Goal: Information Seeking & Learning: Learn about a topic

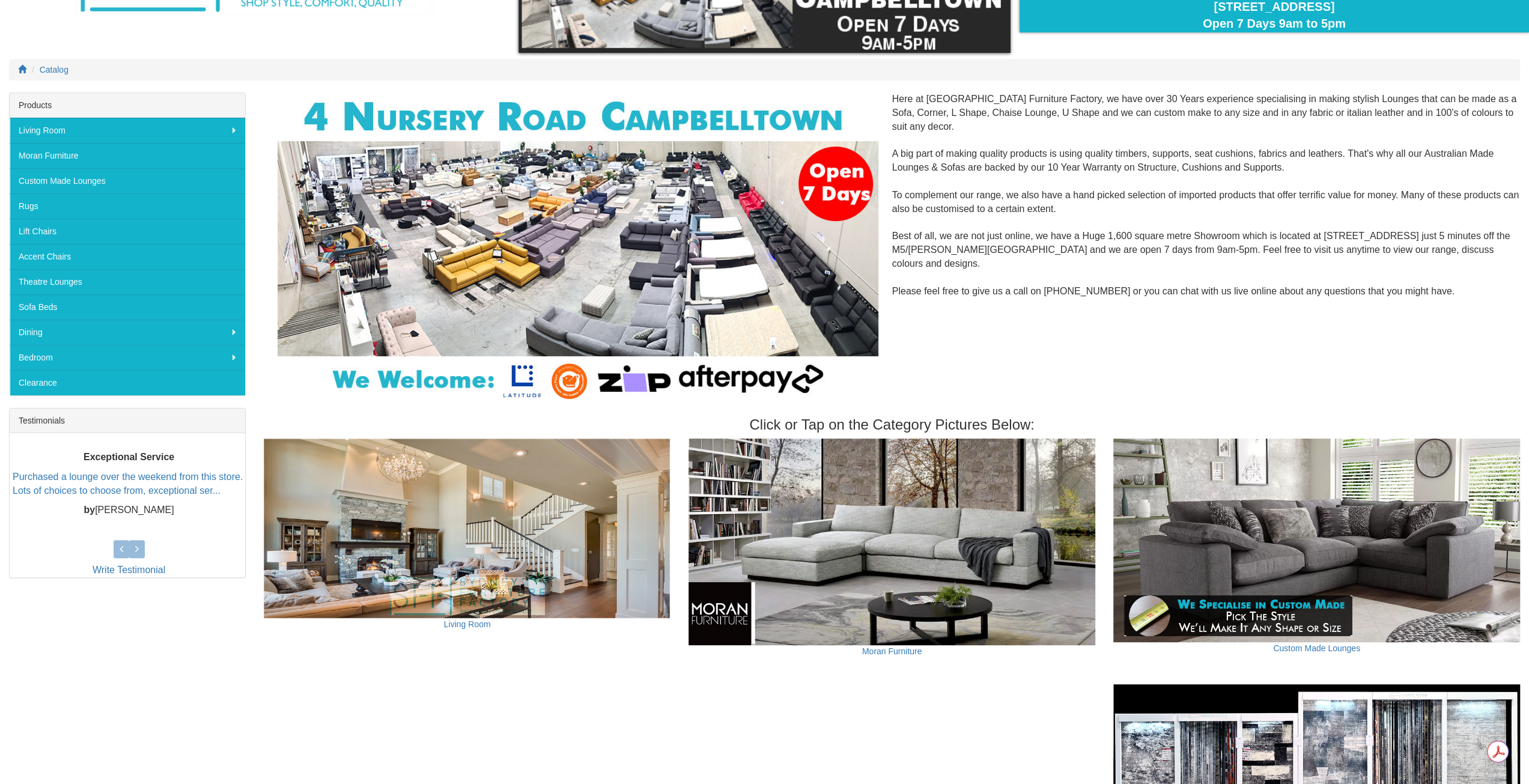
scroll to position [520, 0]
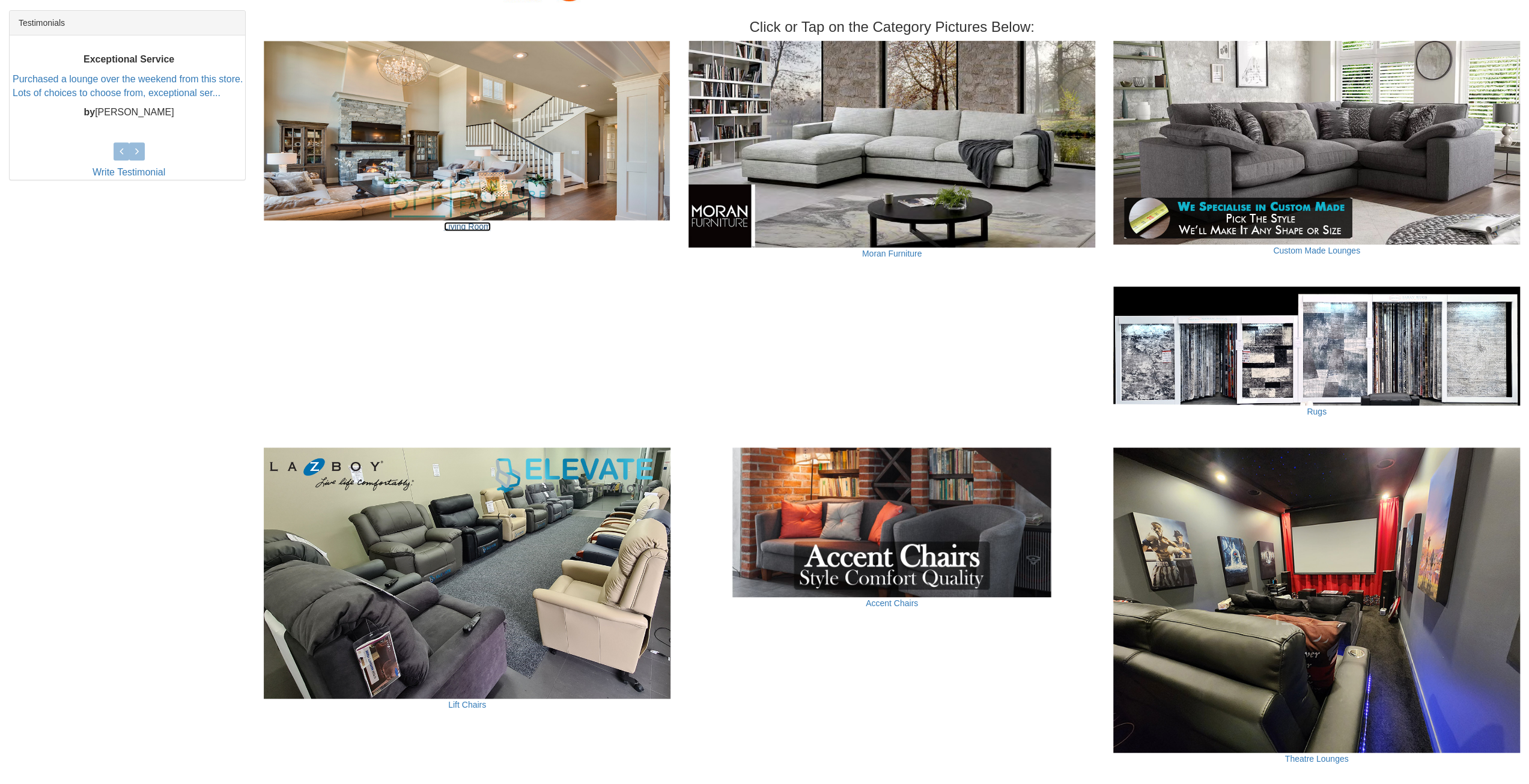
click at [477, 222] on link "Living Room" at bounding box center [467, 226] width 47 height 10
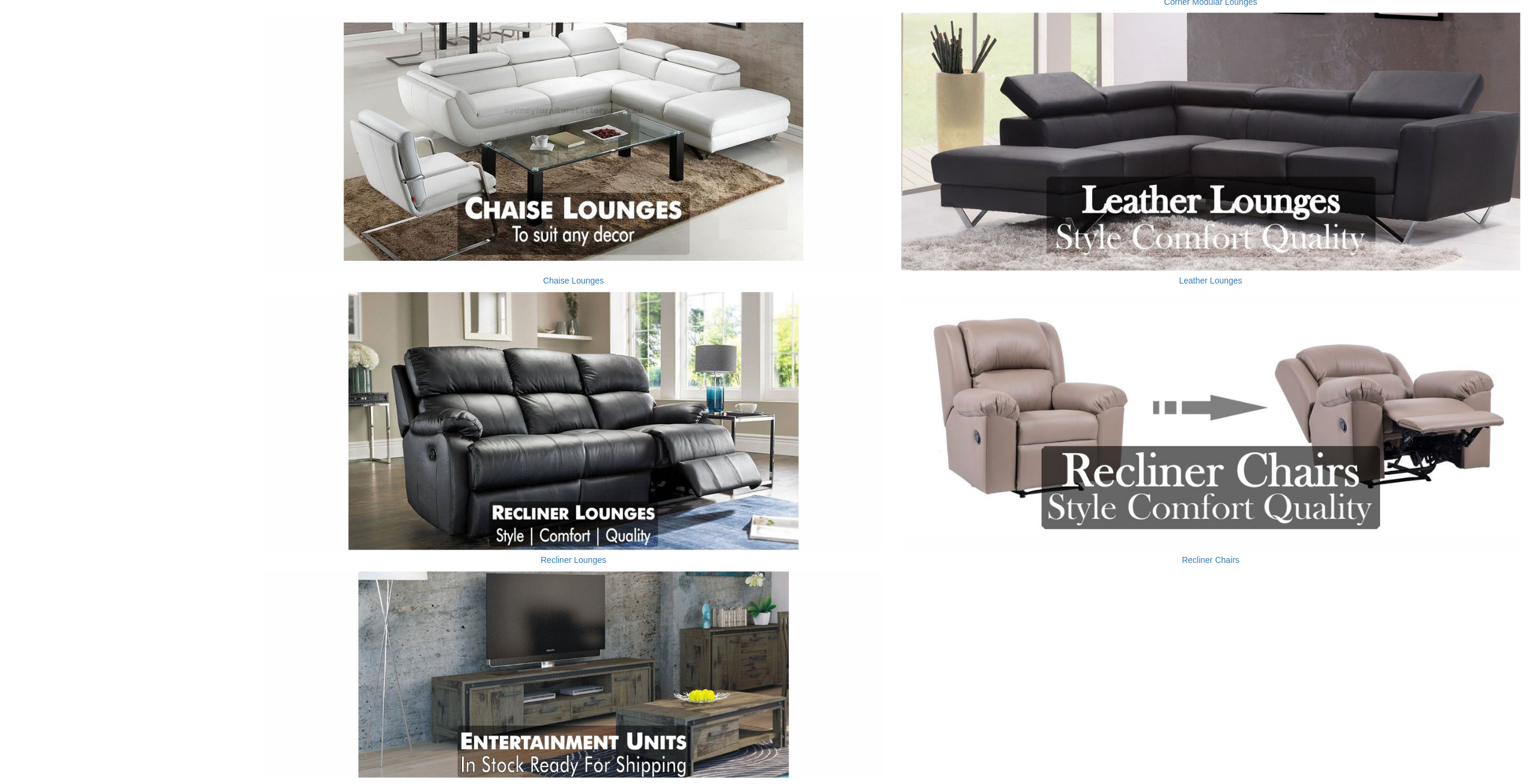
scroll to position [817, 0]
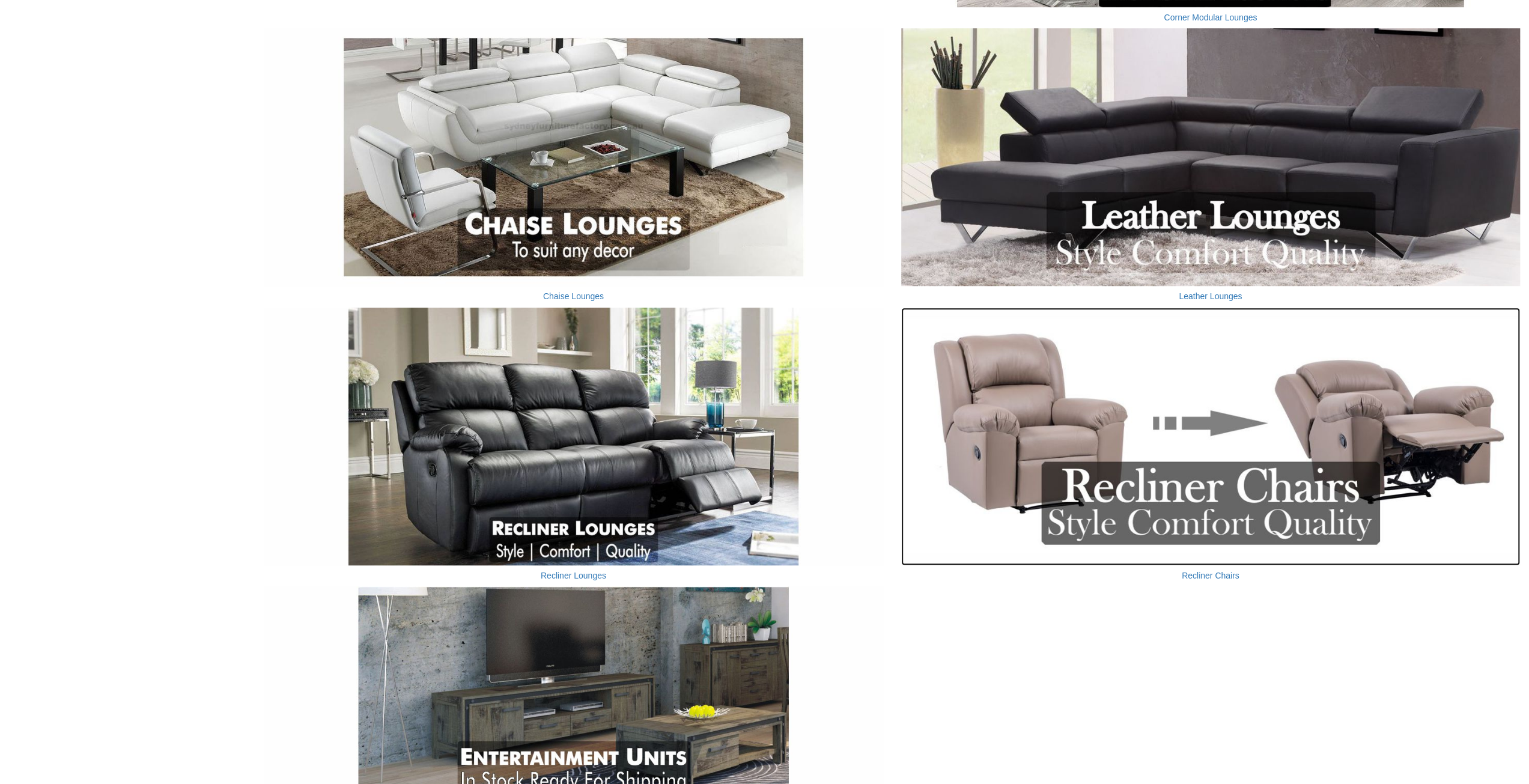
click at [1143, 443] on img at bounding box center [1211, 436] width 619 height 258
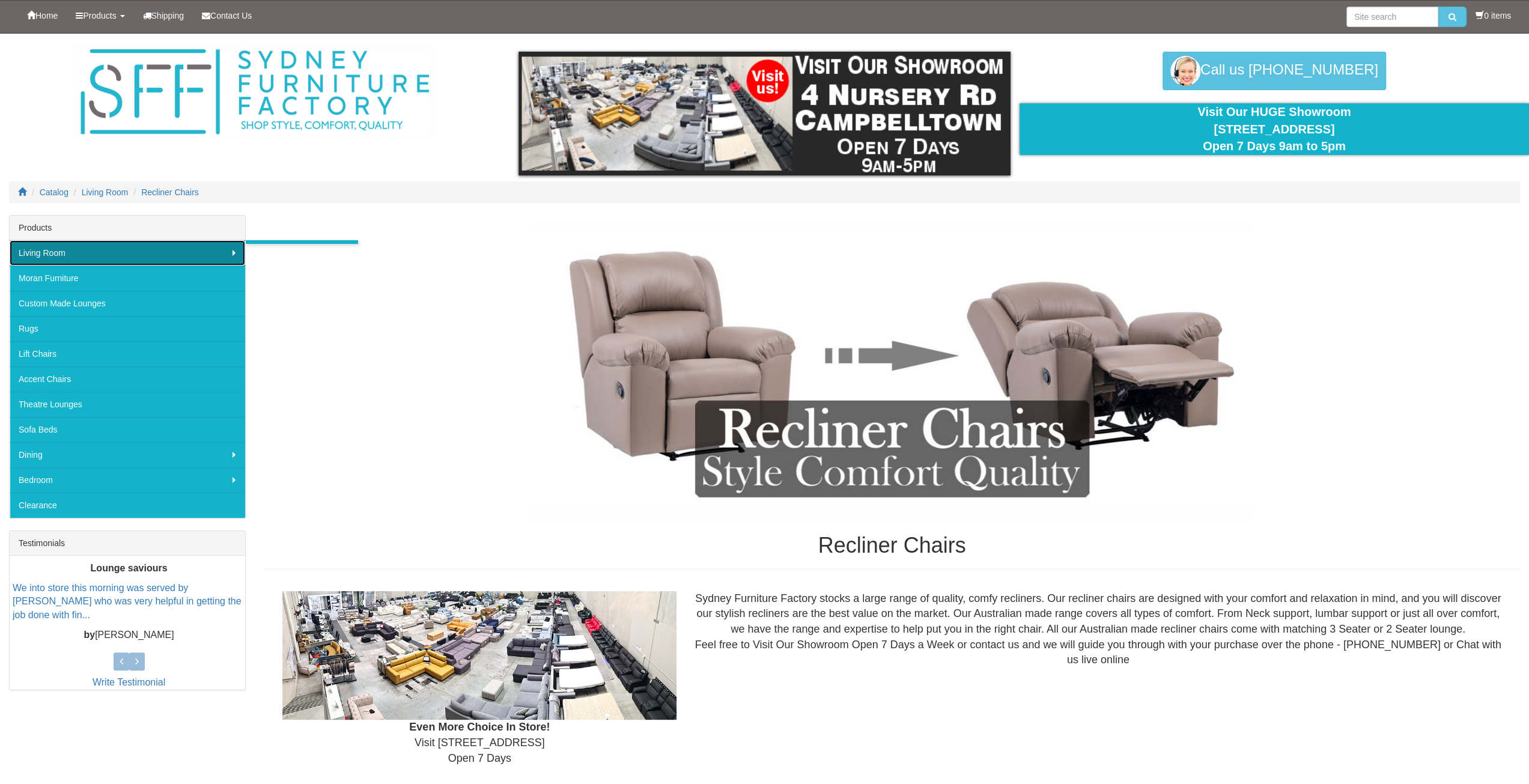
click at [162, 252] on link "Living Room" at bounding box center [127, 252] width 235 height 25
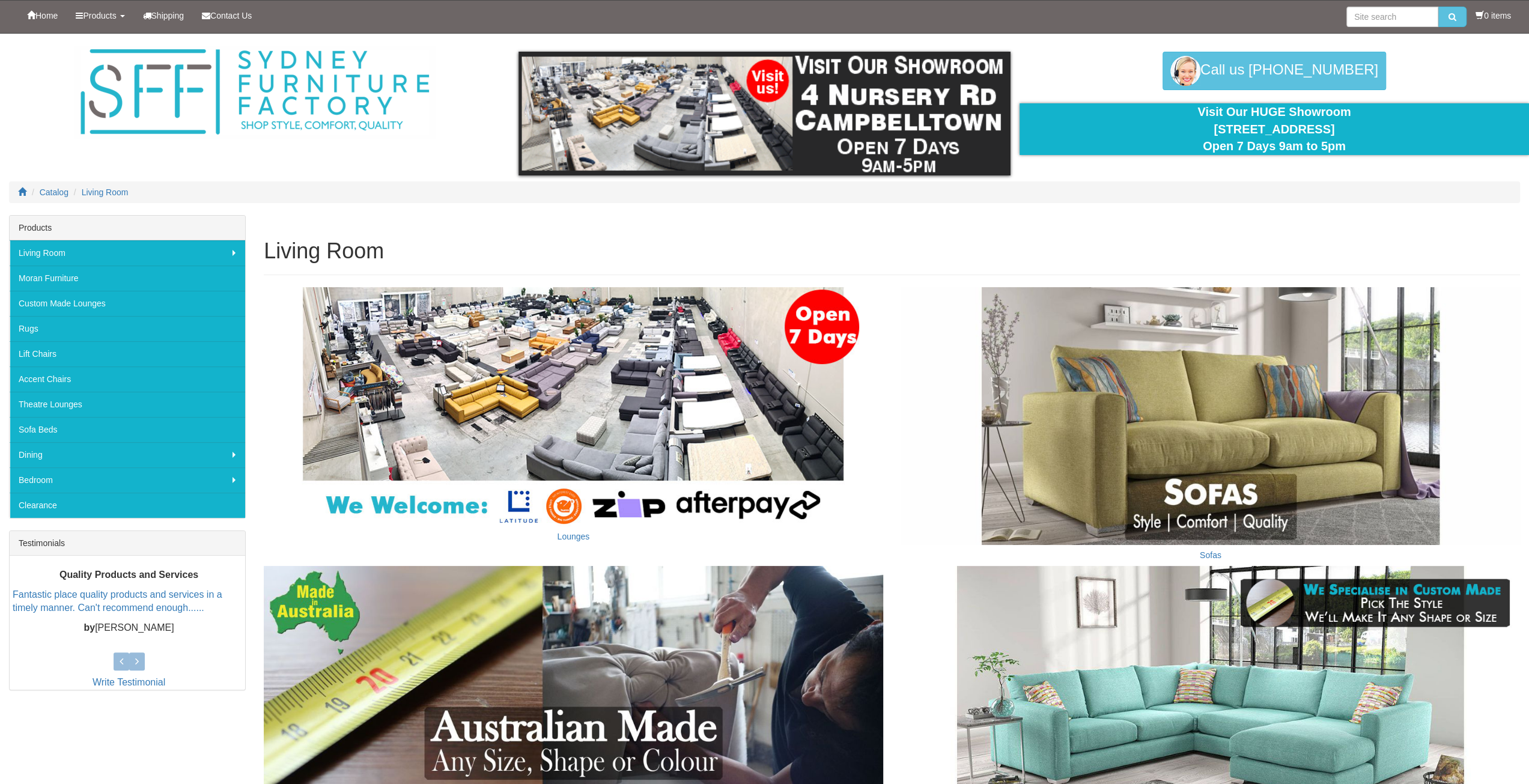
scroll to position [520, 0]
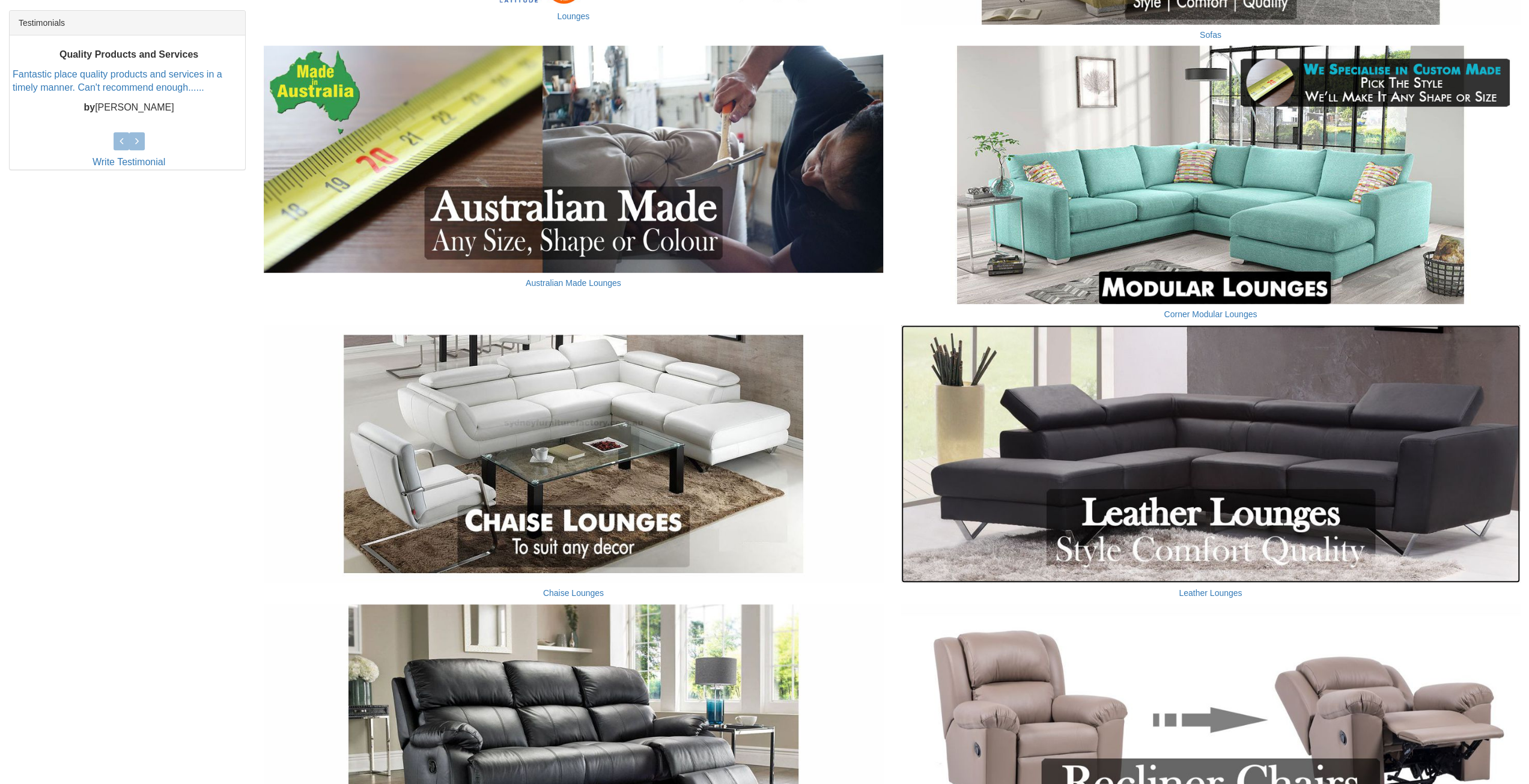
click at [1163, 472] on img at bounding box center [1211, 454] width 619 height 258
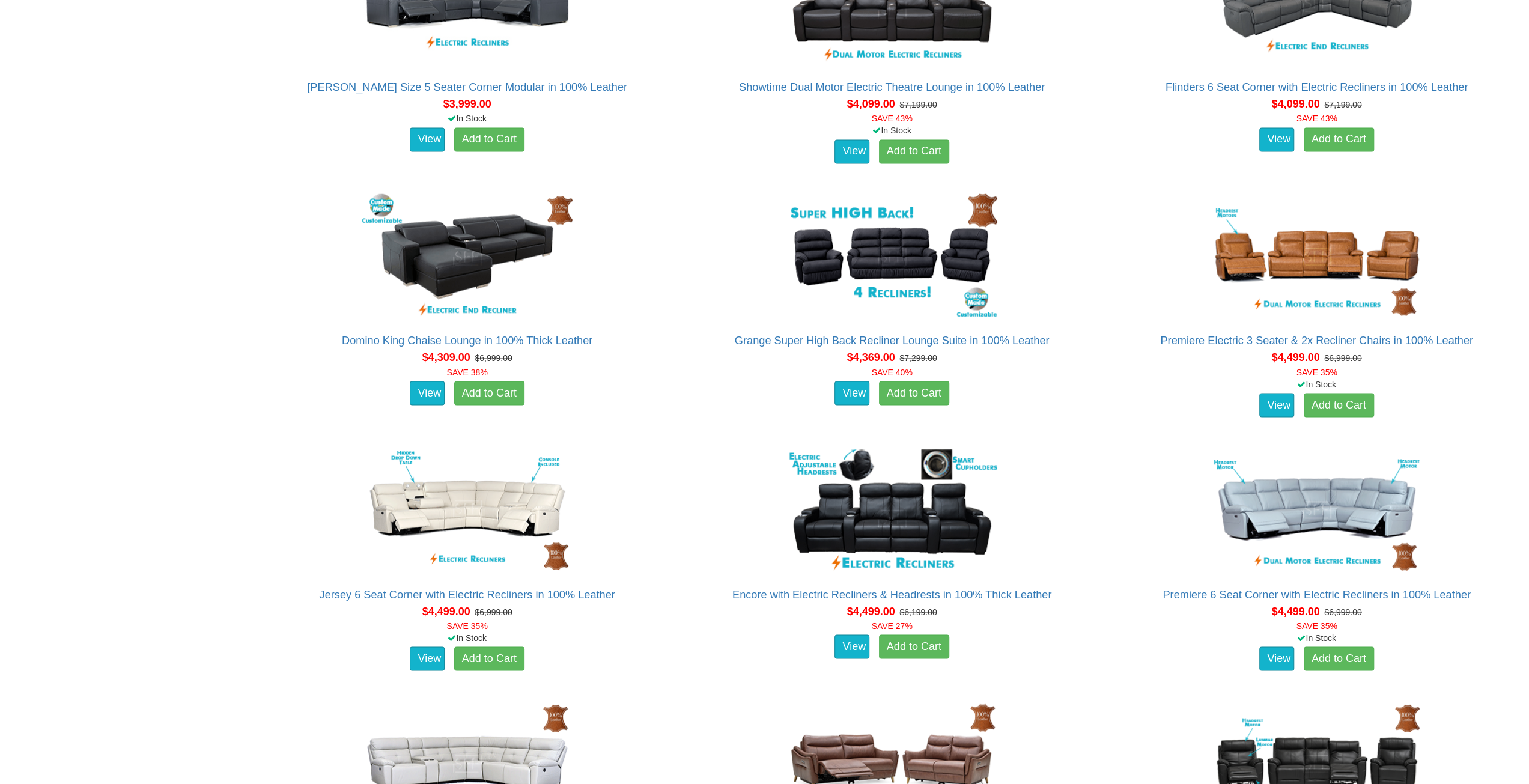
scroll to position [1962, 0]
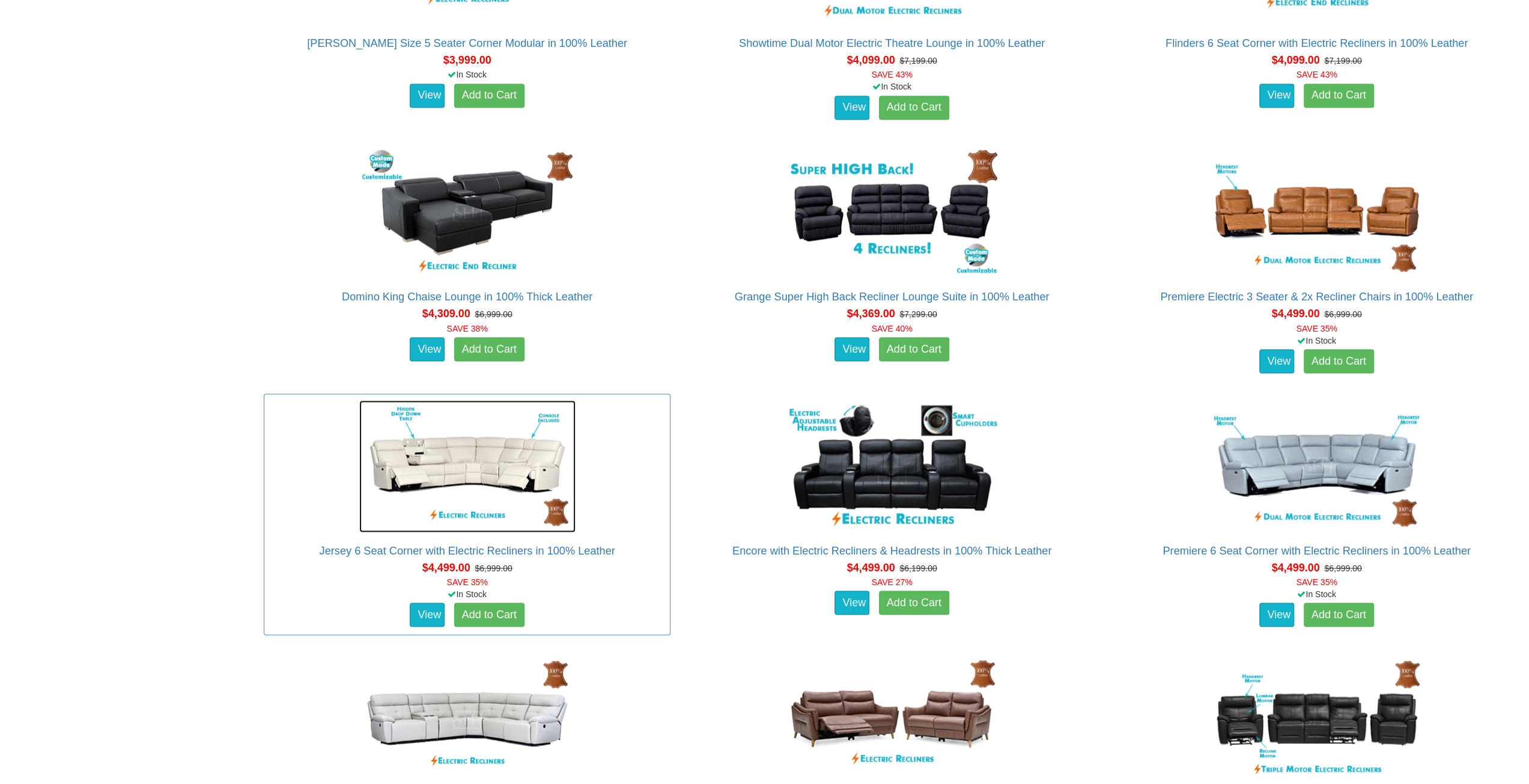
click at [478, 461] on img at bounding box center [467, 466] width 216 height 132
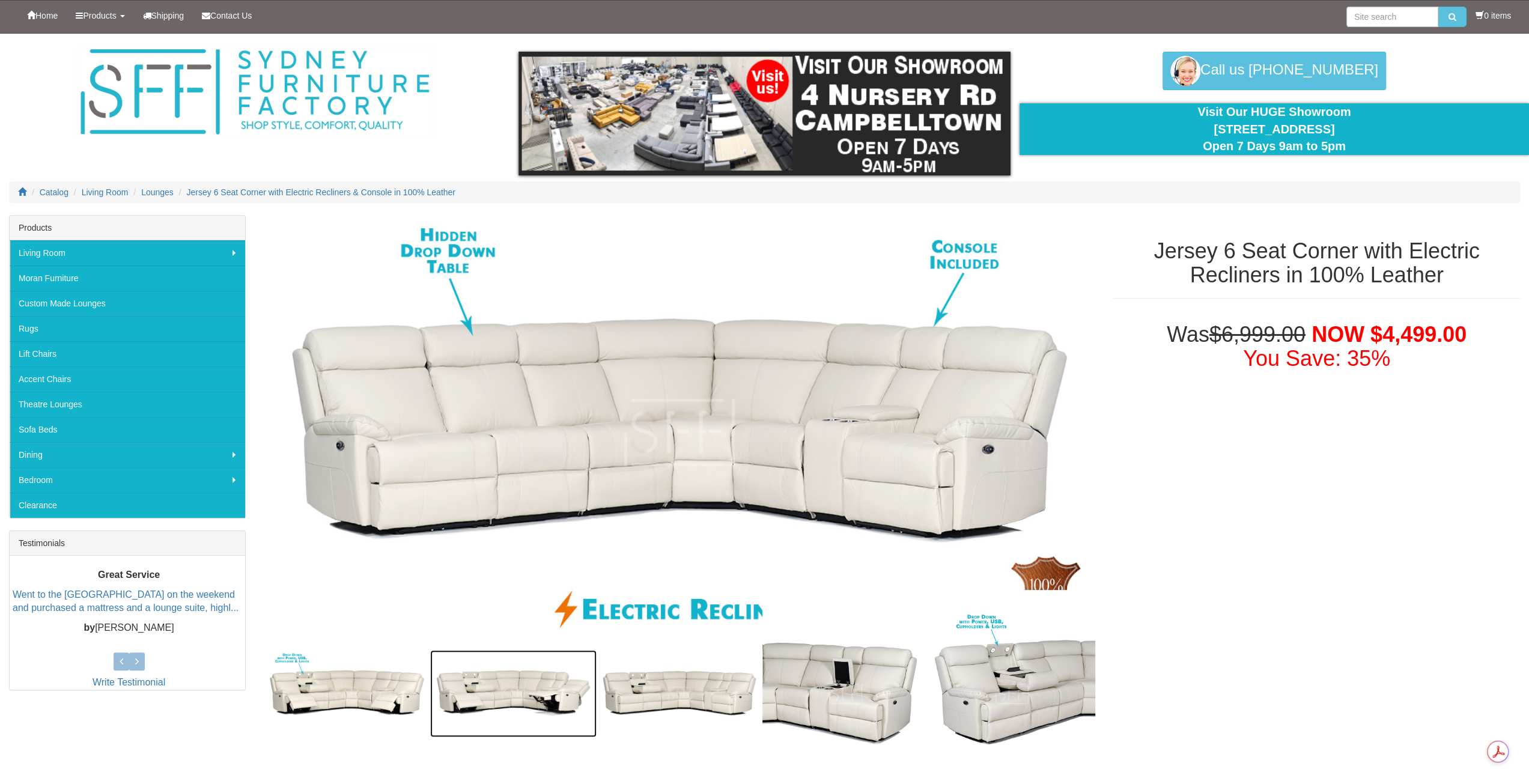
click at [504, 680] on img at bounding box center [513, 693] width 167 height 87
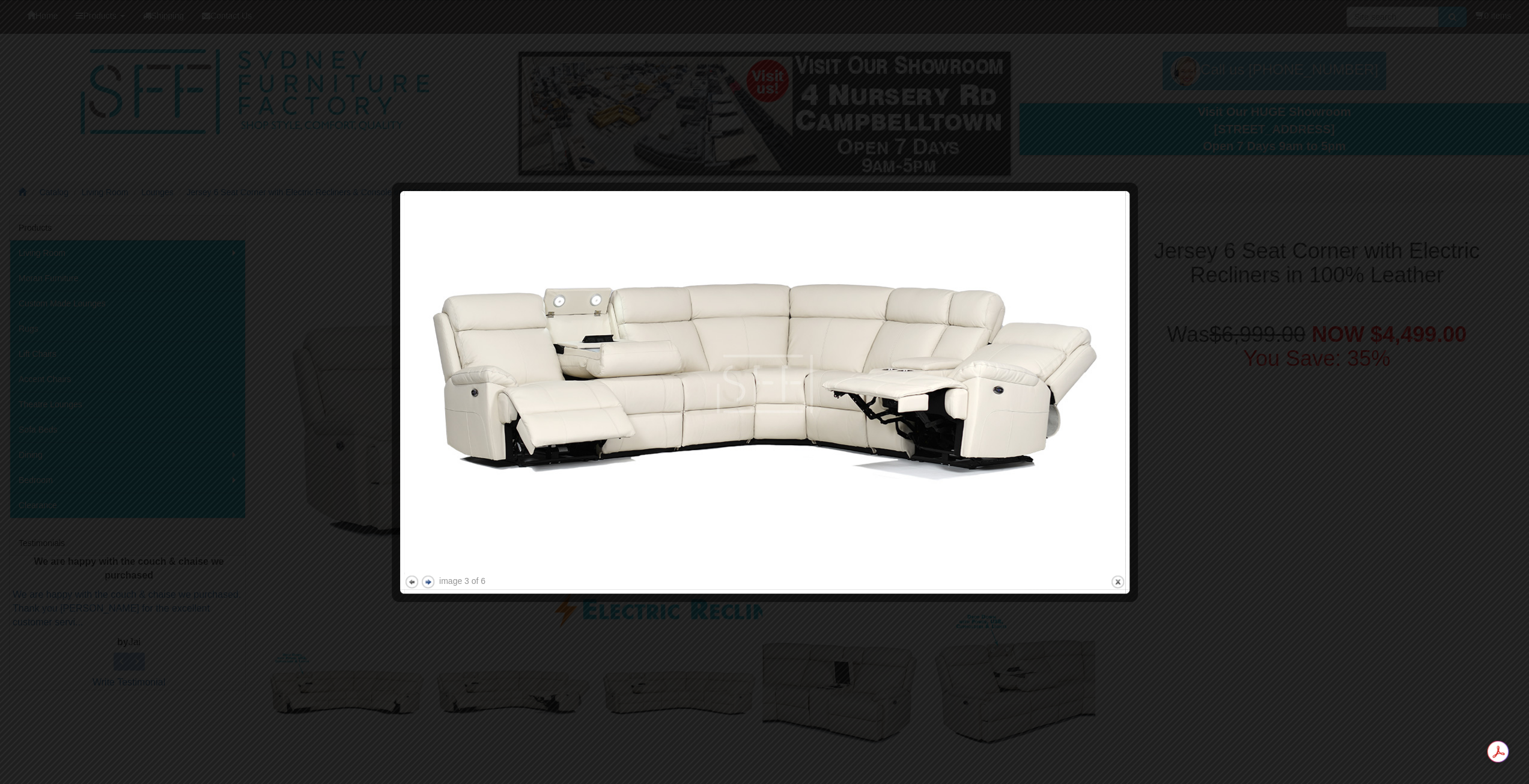
click at [428, 580] on button "next" at bounding box center [428, 582] width 15 height 15
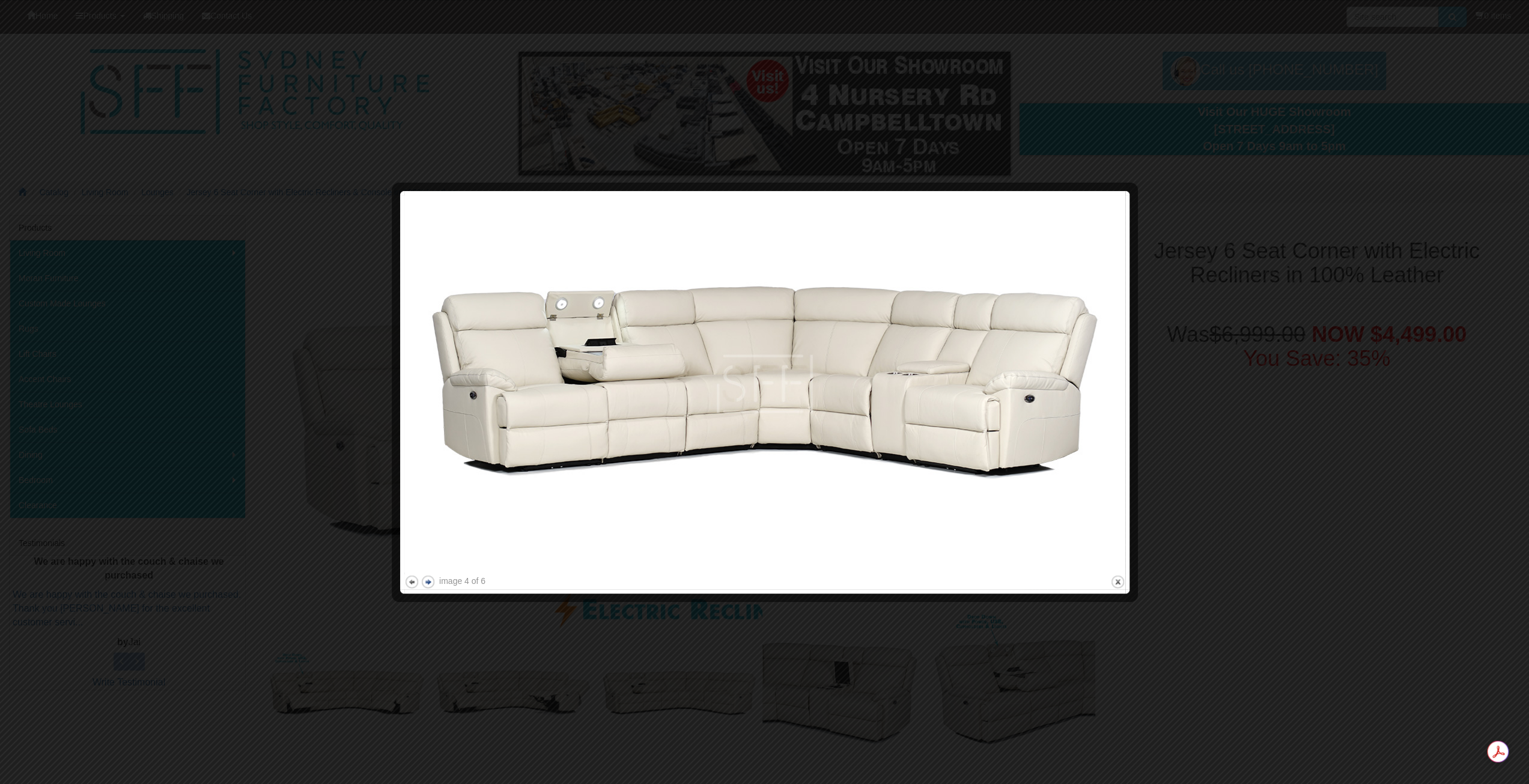
click at [428, 580] on button "next" at bounding box center [428, 582] width 15 height 15
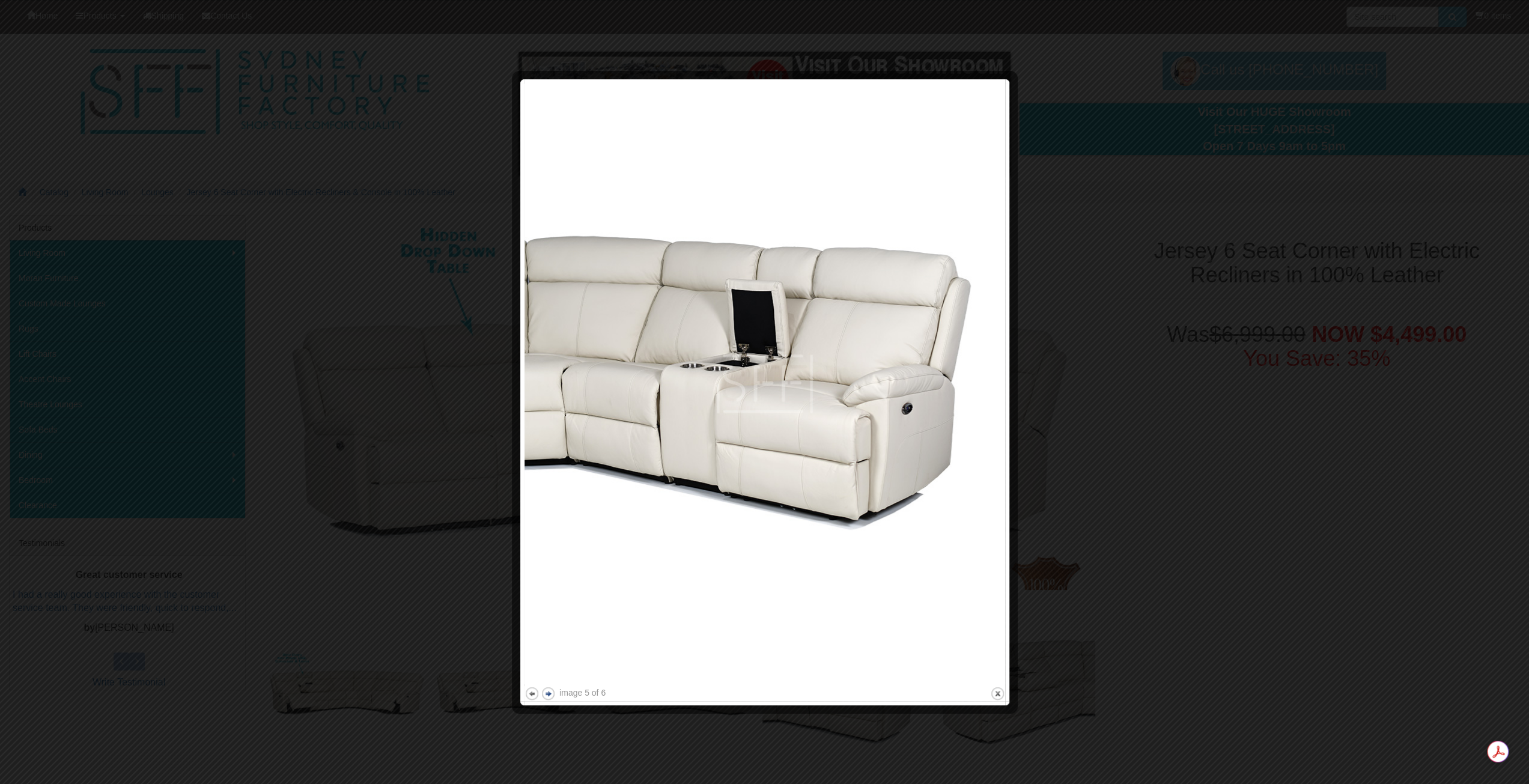
click at [545, 693] on button "next" at bounding box center [548, 693] width 15 height 15
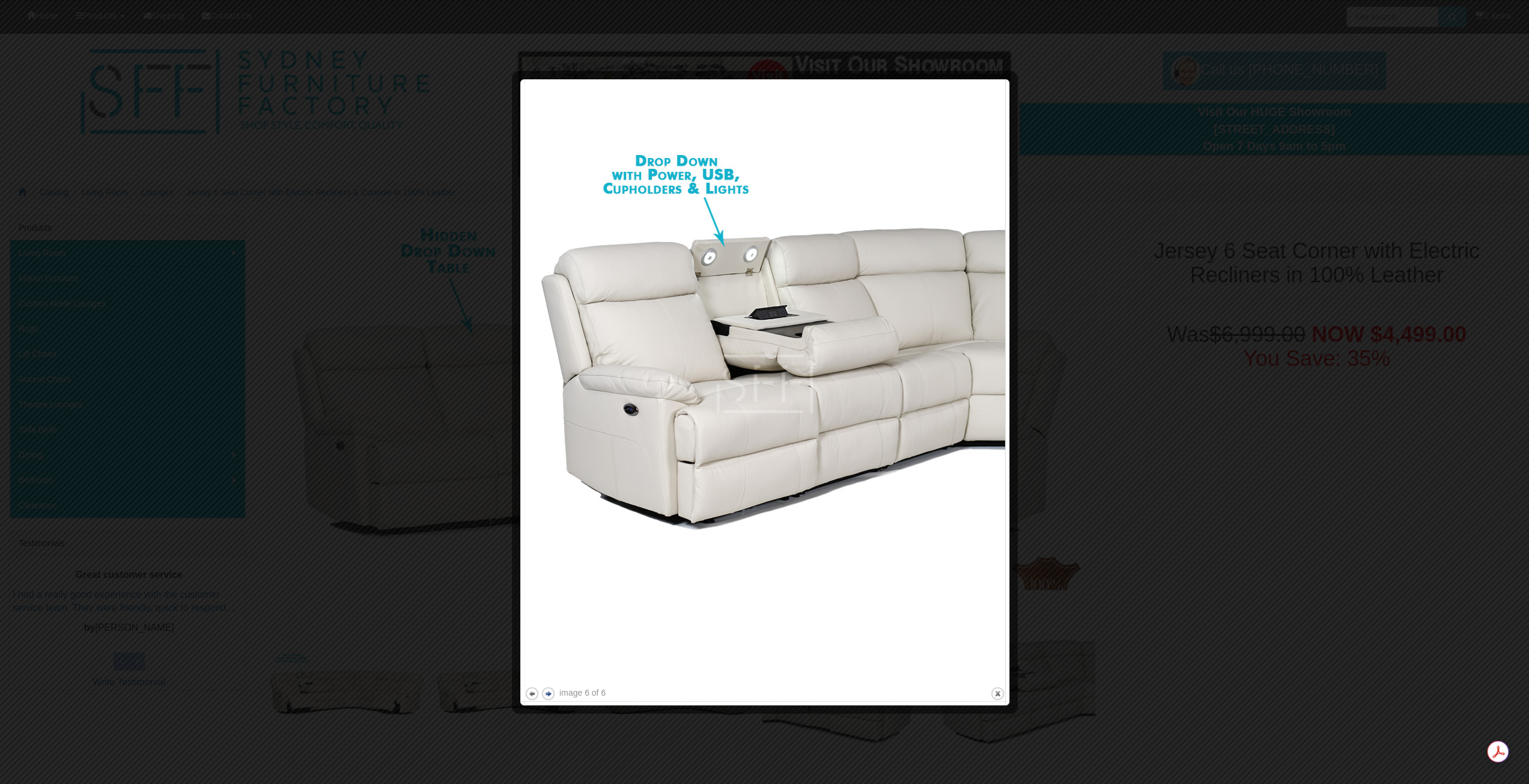
click at [545, 693] on button "next" at bounding box center [548, 693] width 15 height 15
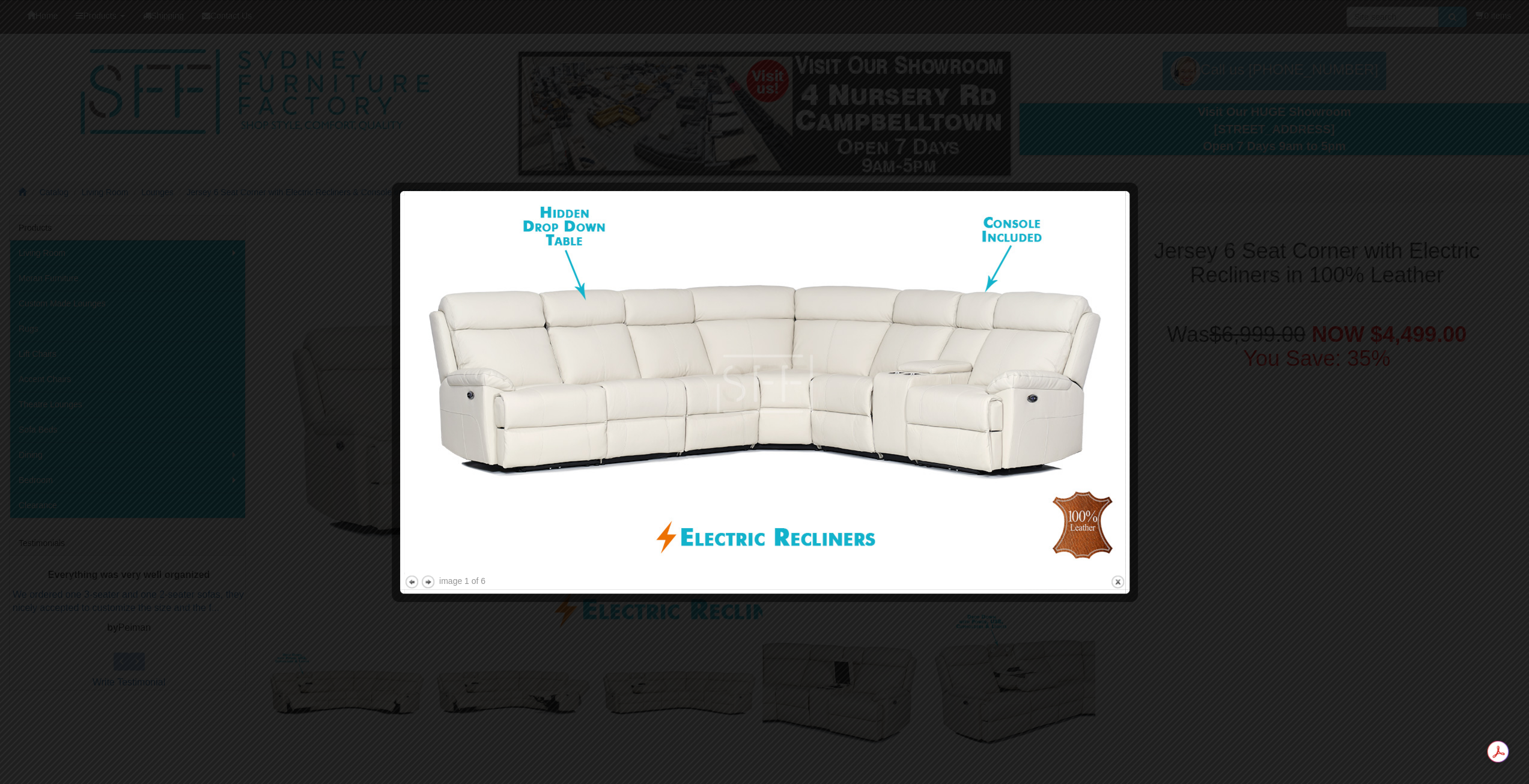
click at [1264, 722] on div at bounding box center [764, 392] width 1529 height 784
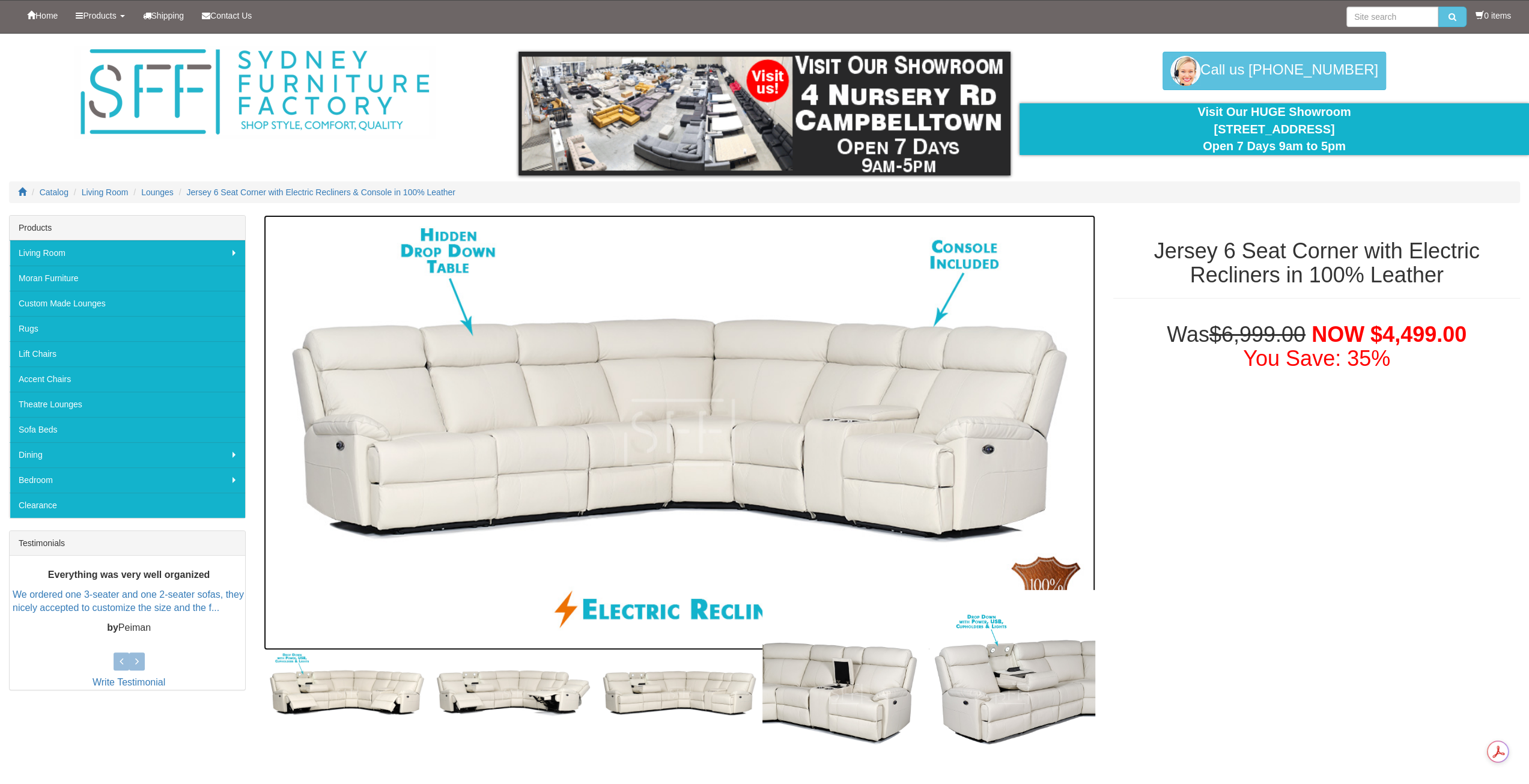
scroll to position [520, 0]
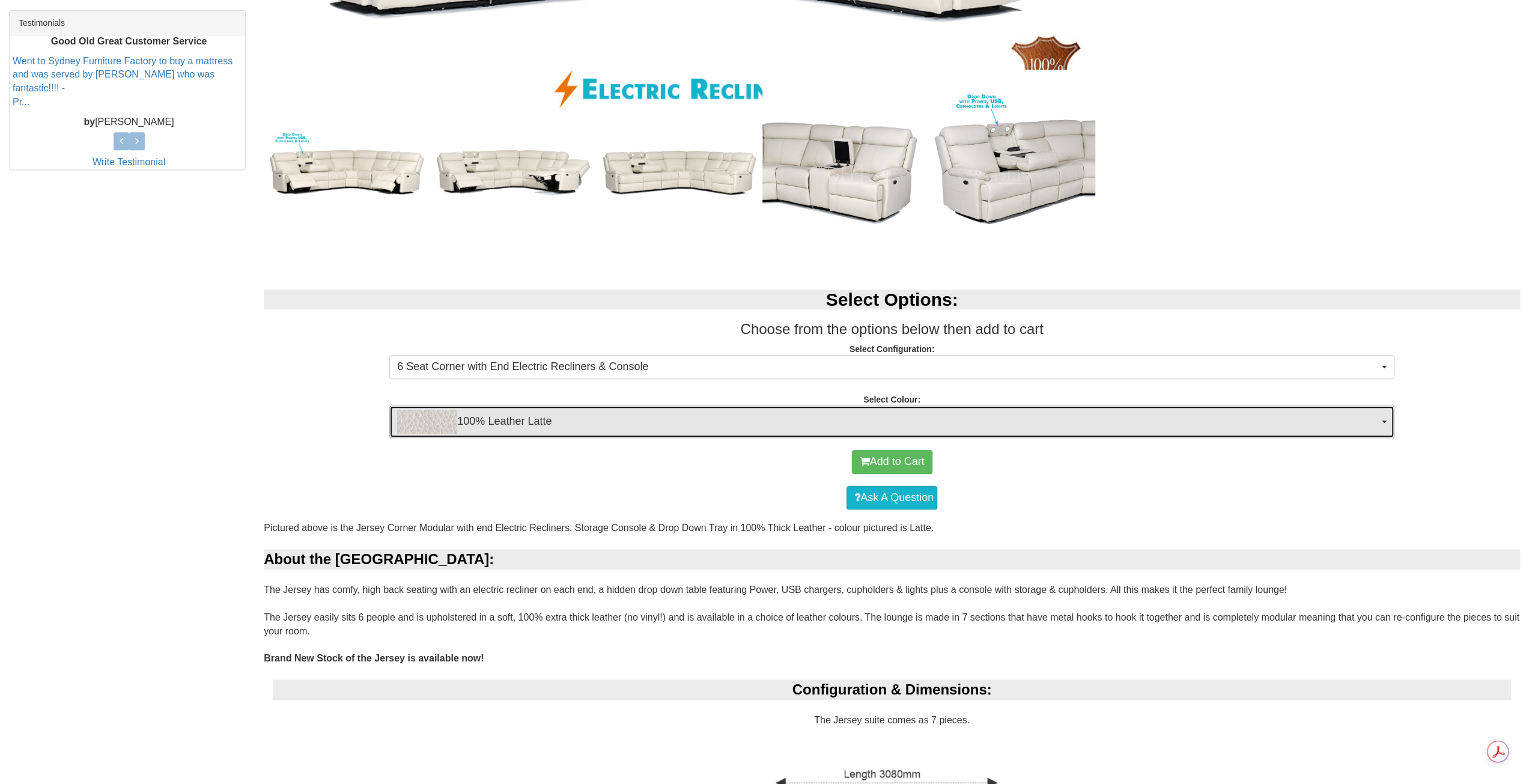
click at [1111, 427] on span "100% Leather Latte" at bounding box center [888, 421] width 982 height 24
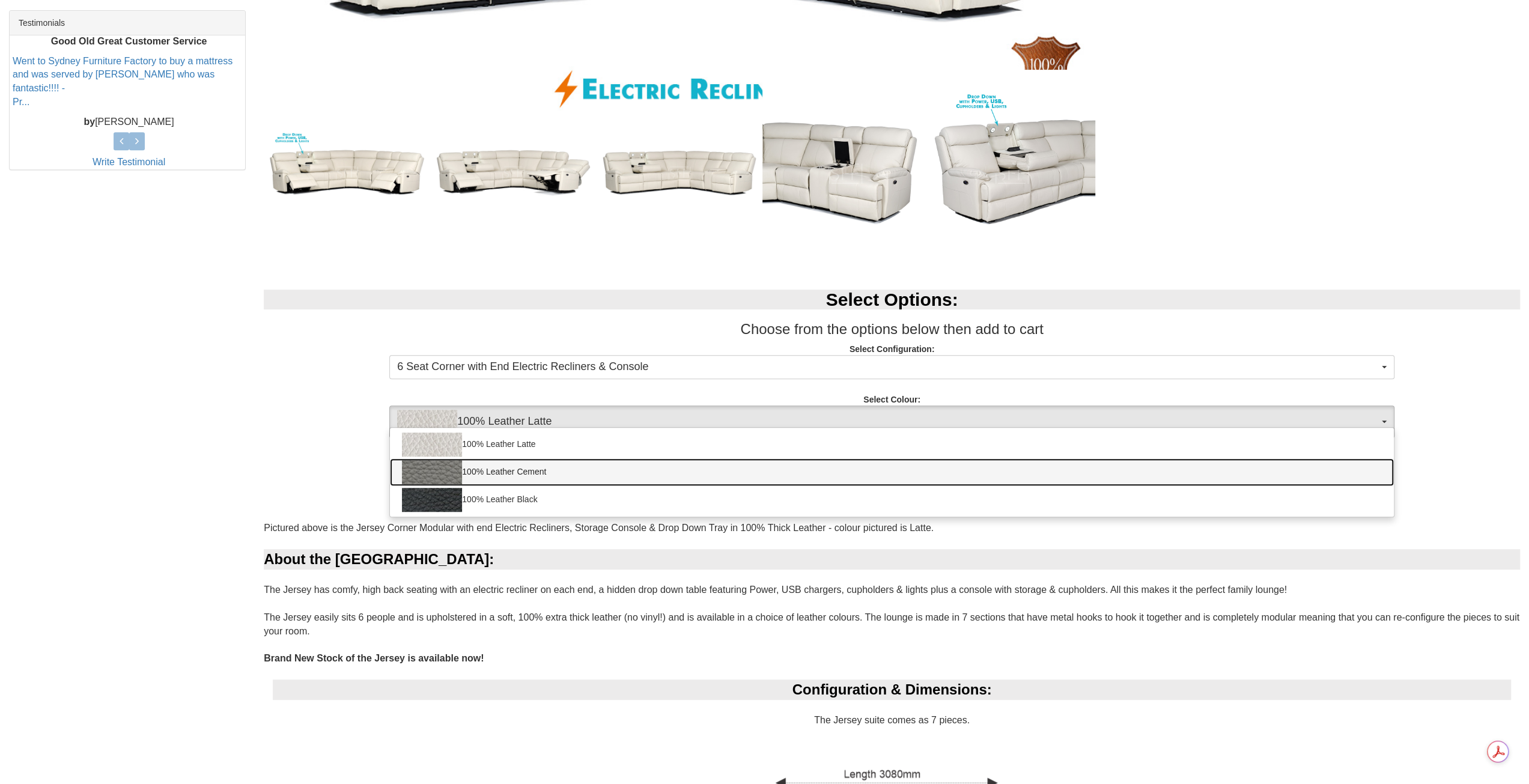
click at [569, 474] on link "100% Leather Cement" at bounding box center [892, 472] width 1004 height 27
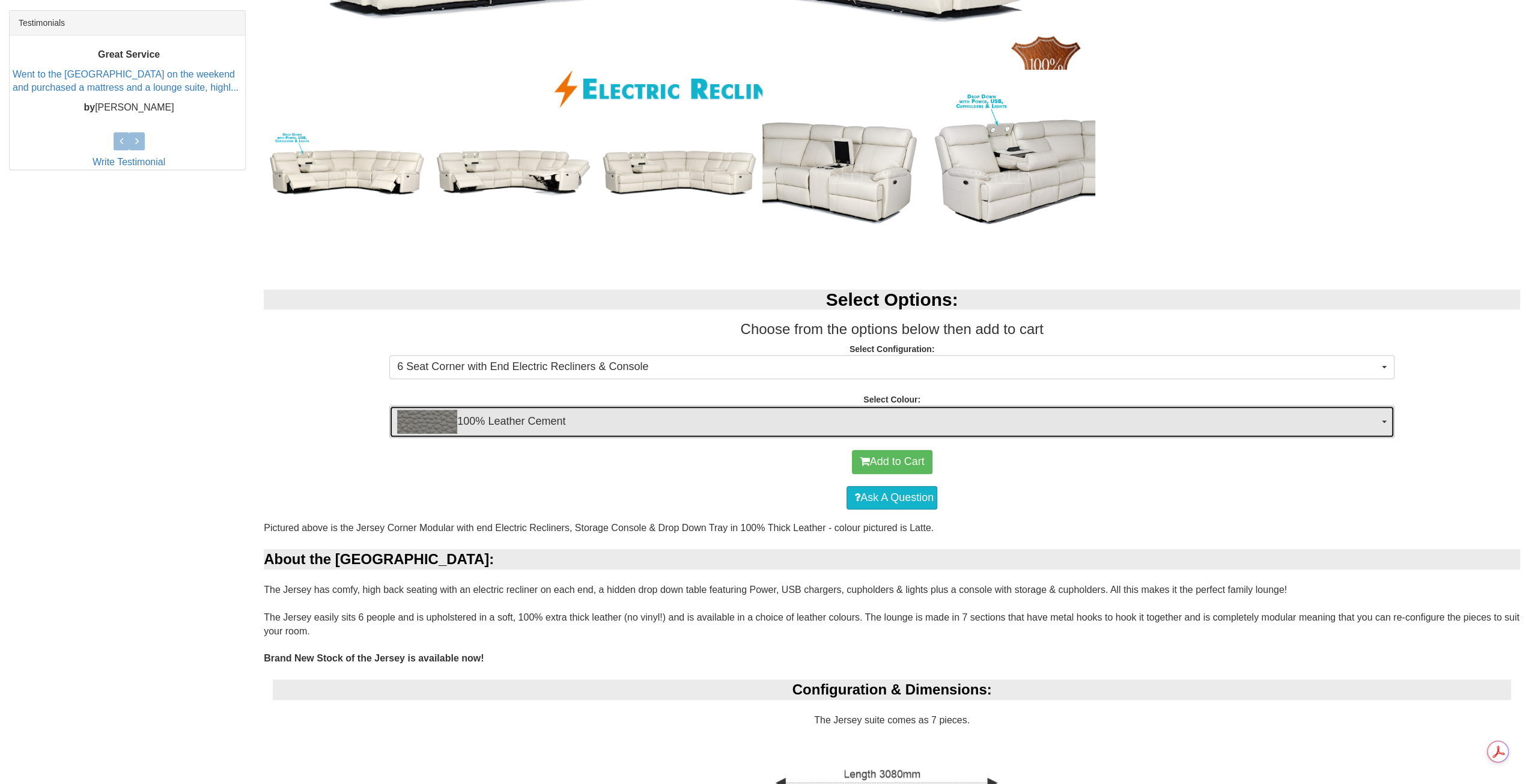
click at [548, 417] on span "100% Leather Cement" at bounding box center [888, 421] width 982 height 24
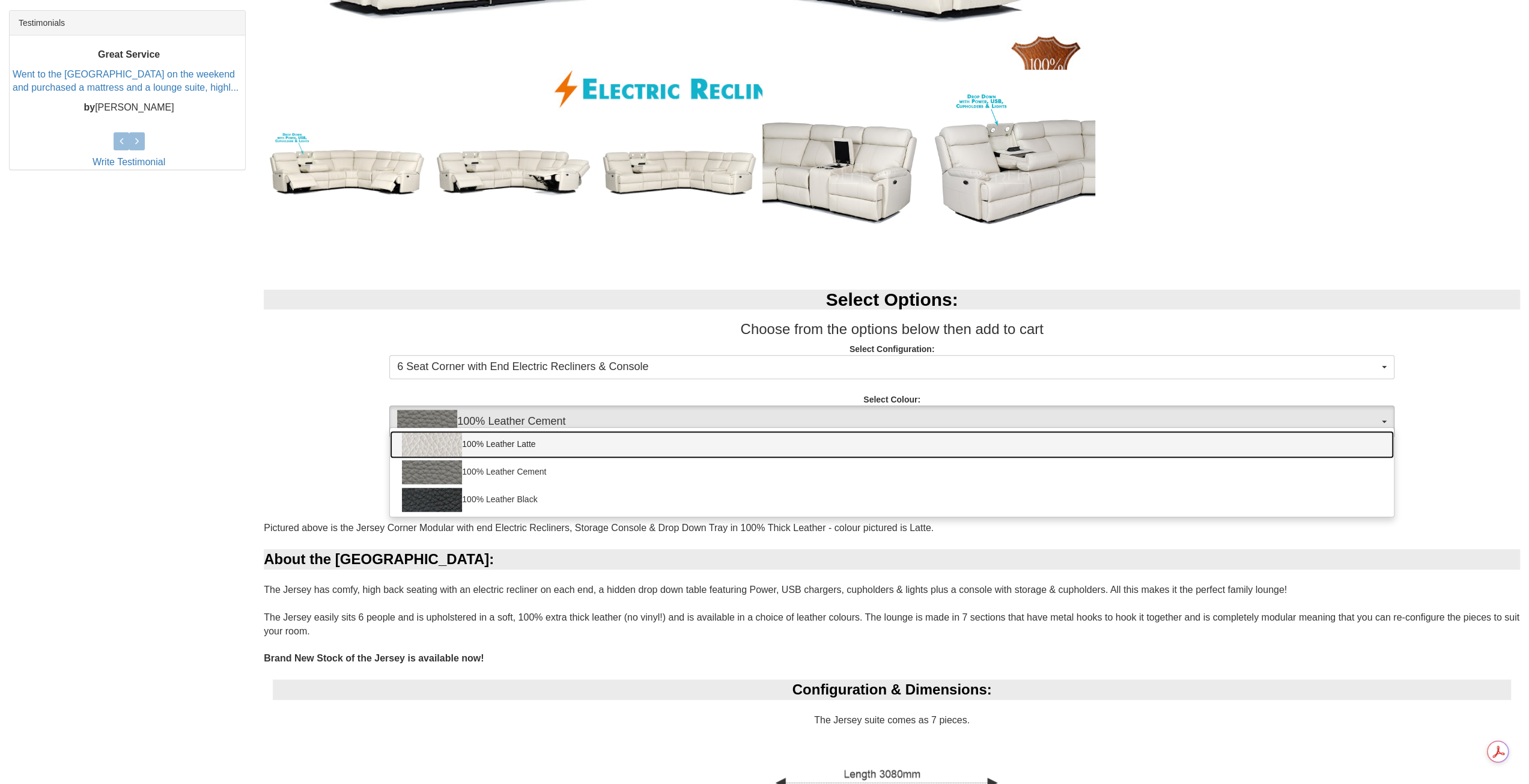
click at [534, 440] on link "100% Leather Latte" at bounding box center [892, 444] width 1004 height 27
select select "2000"
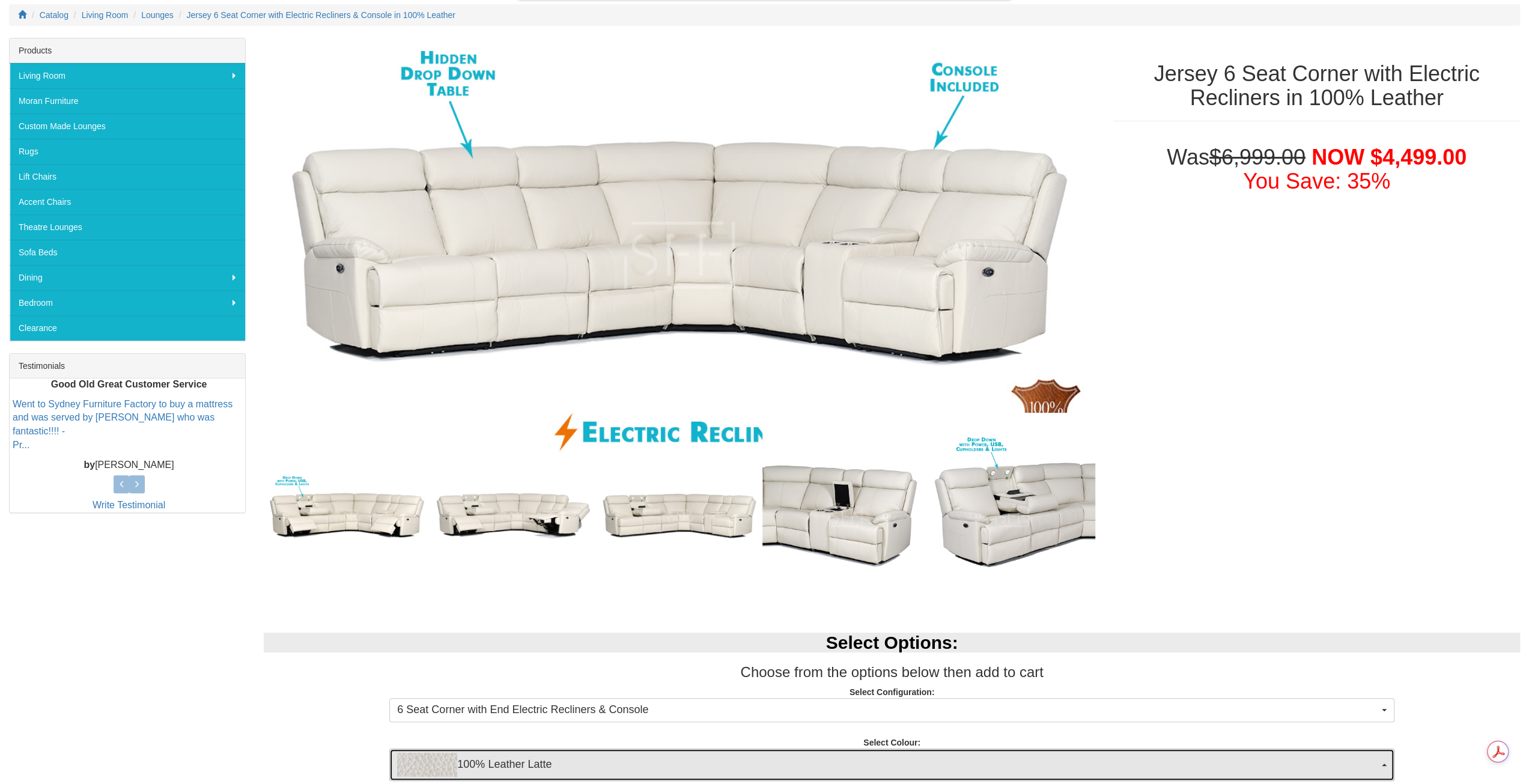
scroll to position [0, 0]
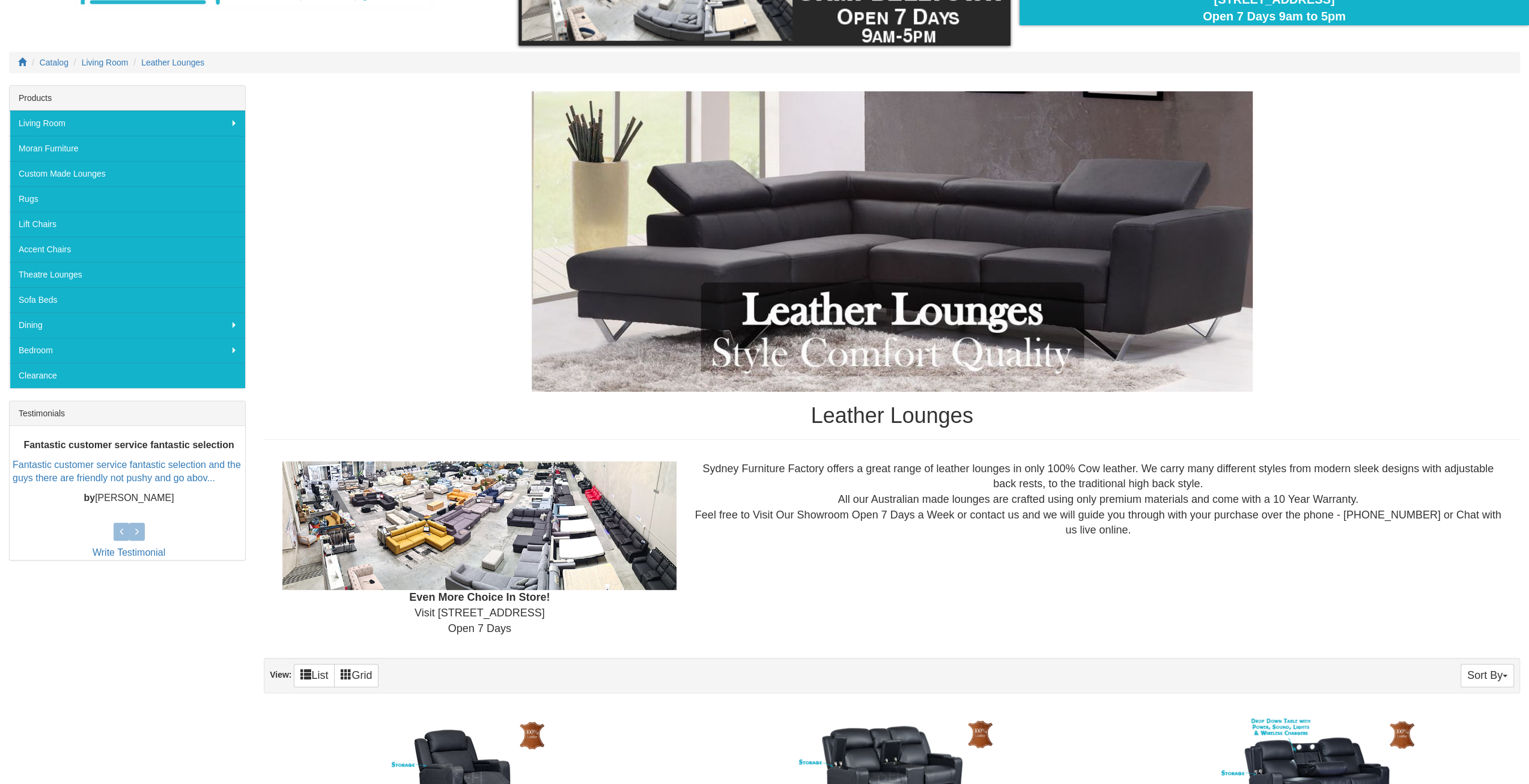
scroll to position [520, 0]
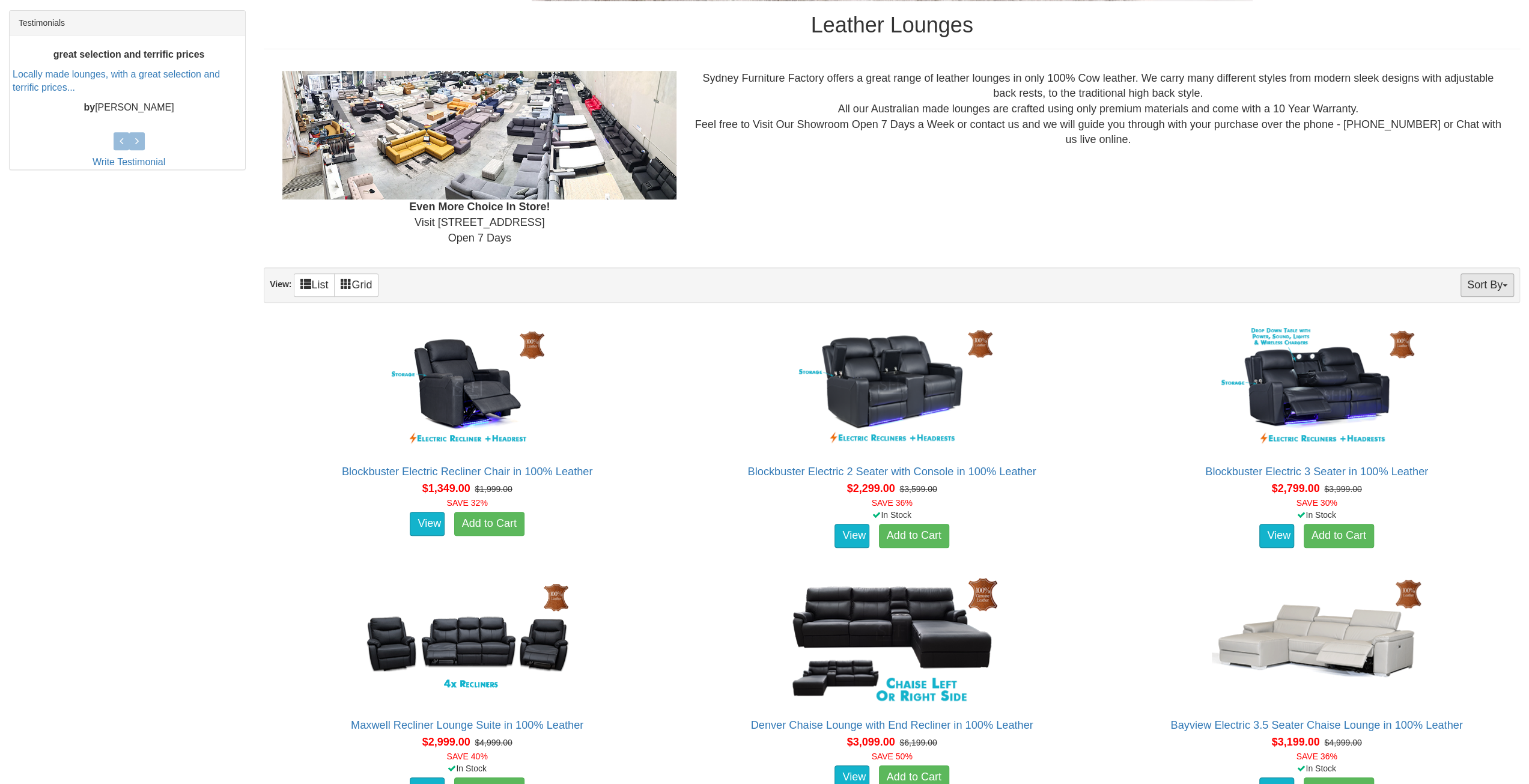
click at [1480, 288] on button "Sort By" at bounding box center [1487, 285] width 54 height 23
click at [1445, 322] on link "Price+" at bounding box center [1466, 324] width 95 height 16
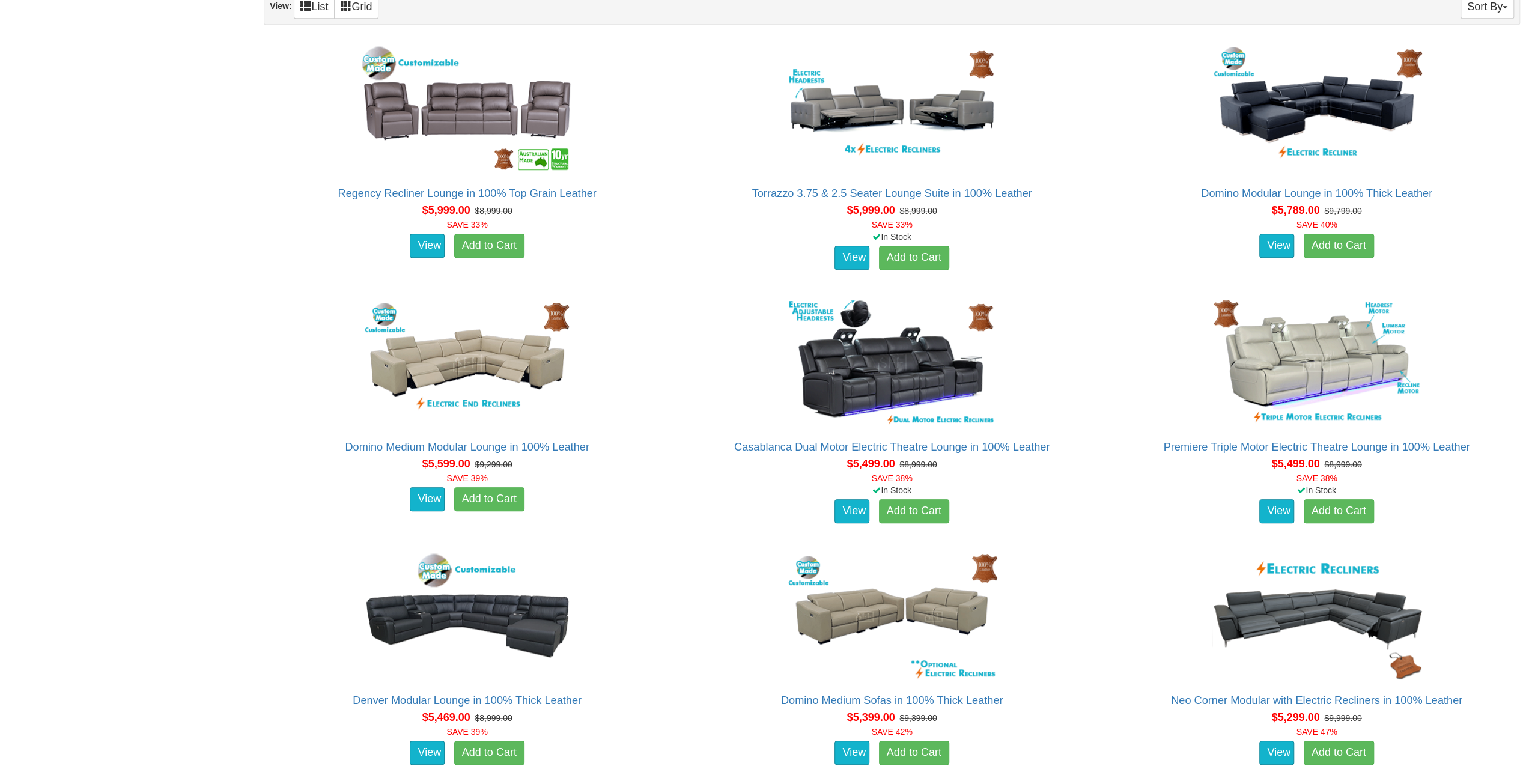
scroll to position [816, 0]
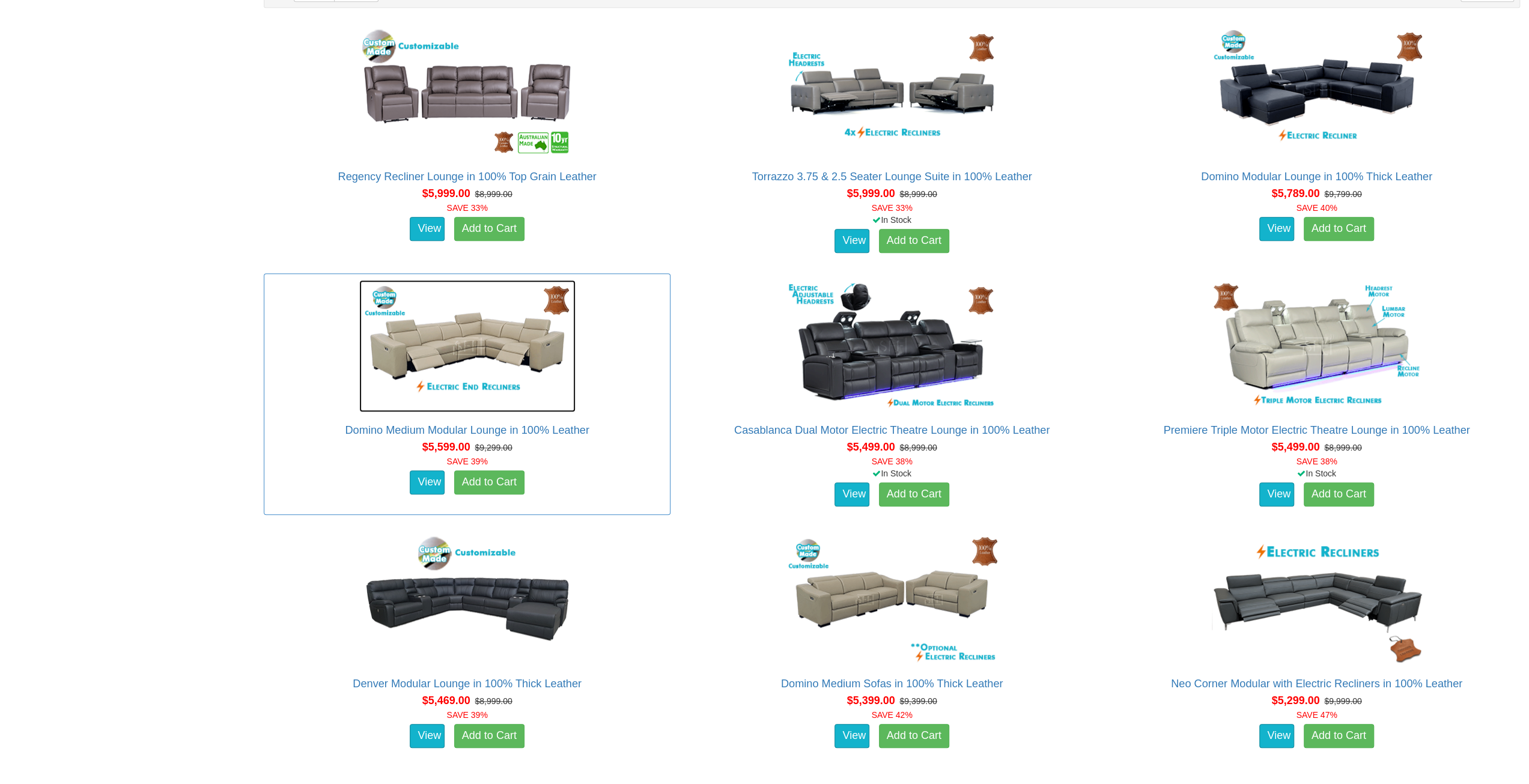
click at [483, 350] on img at bounding box center [467, 346] width 216 height 132
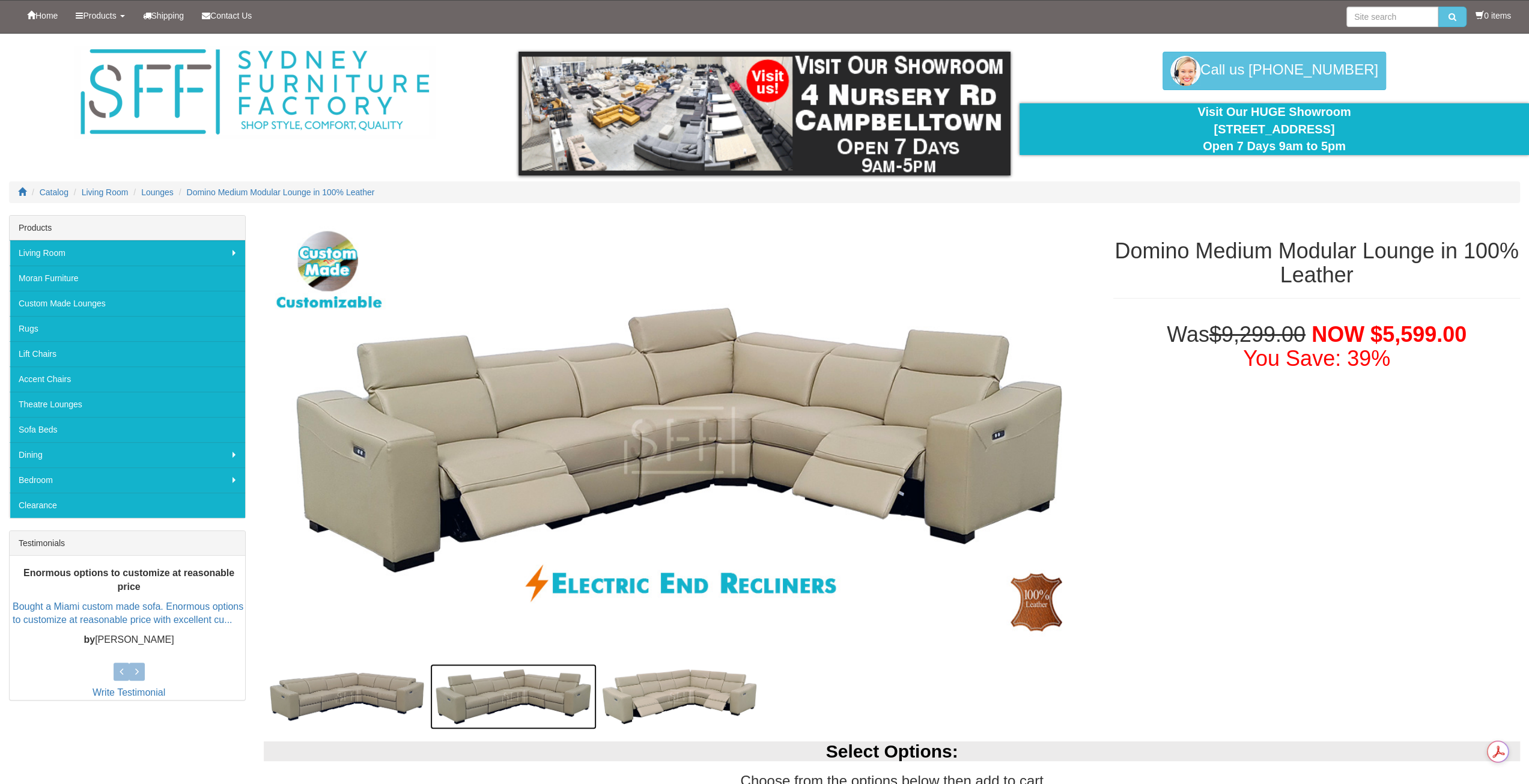
click at [479, 685] on img at bounding box center [513, 697] width 167 height 66
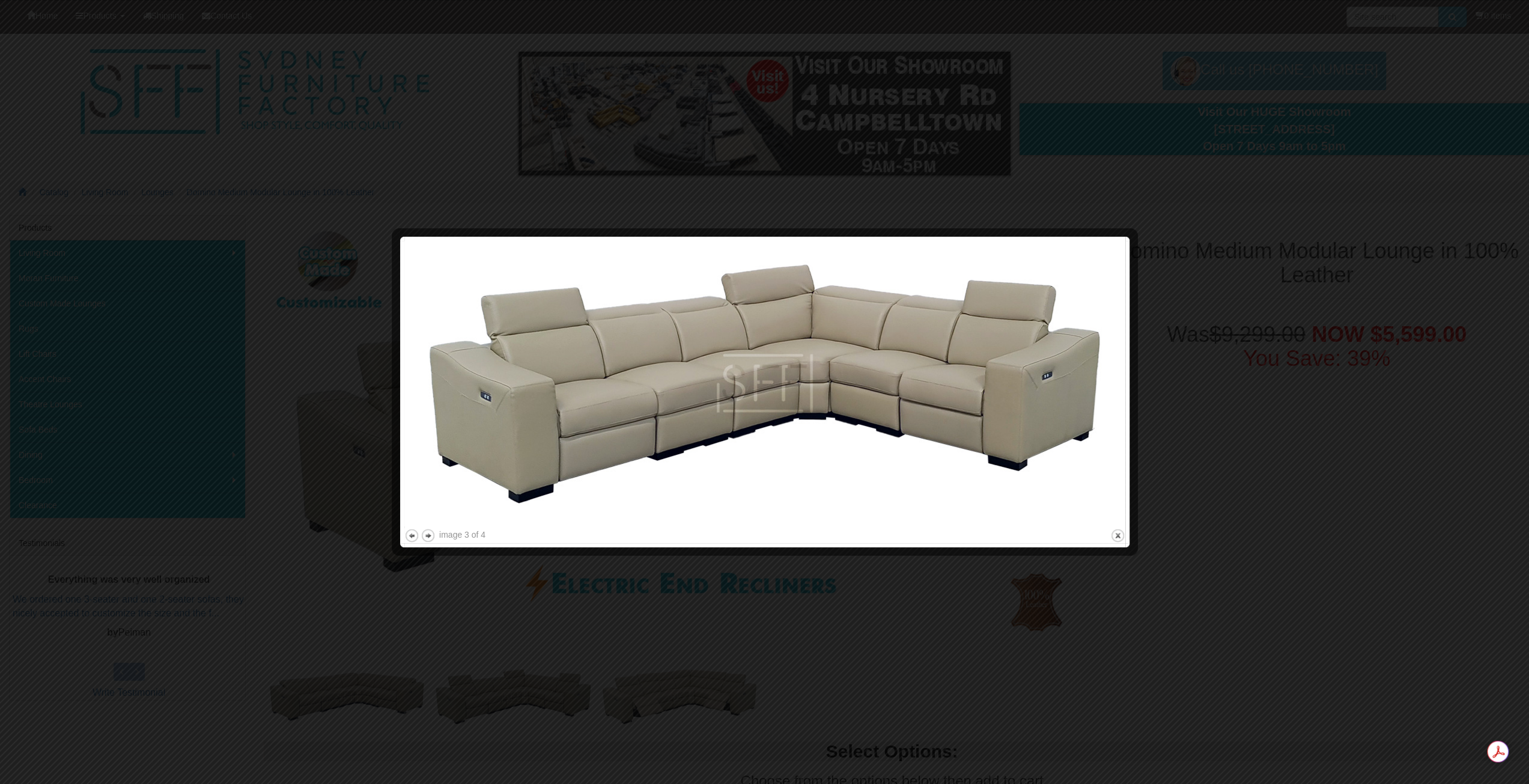
click at [666, 683] on div at bounding box center [764, 392] width 1529 height 784
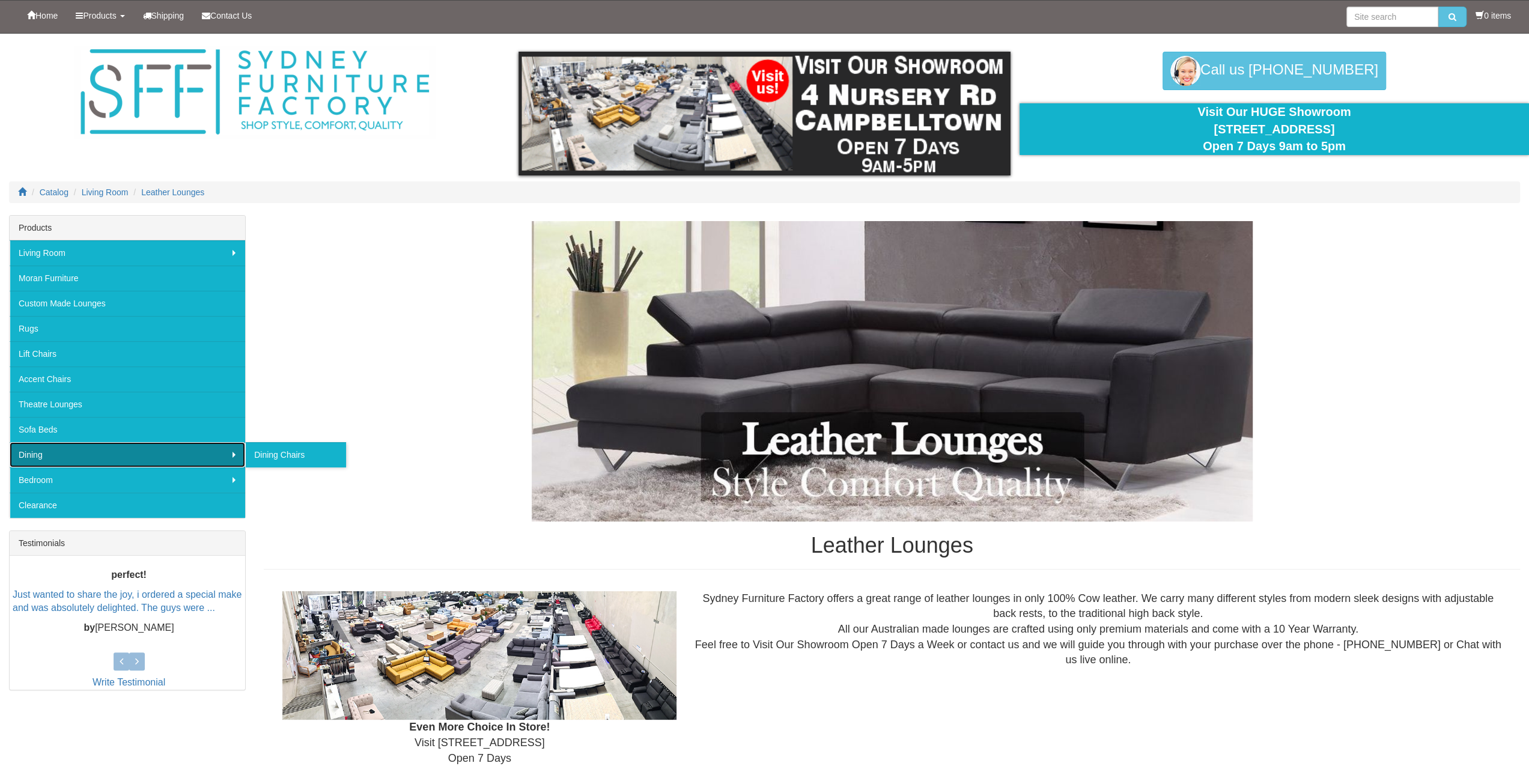
click at [65, 452] on link "Dining" at bounding box center [127, 455] width 235 height 25
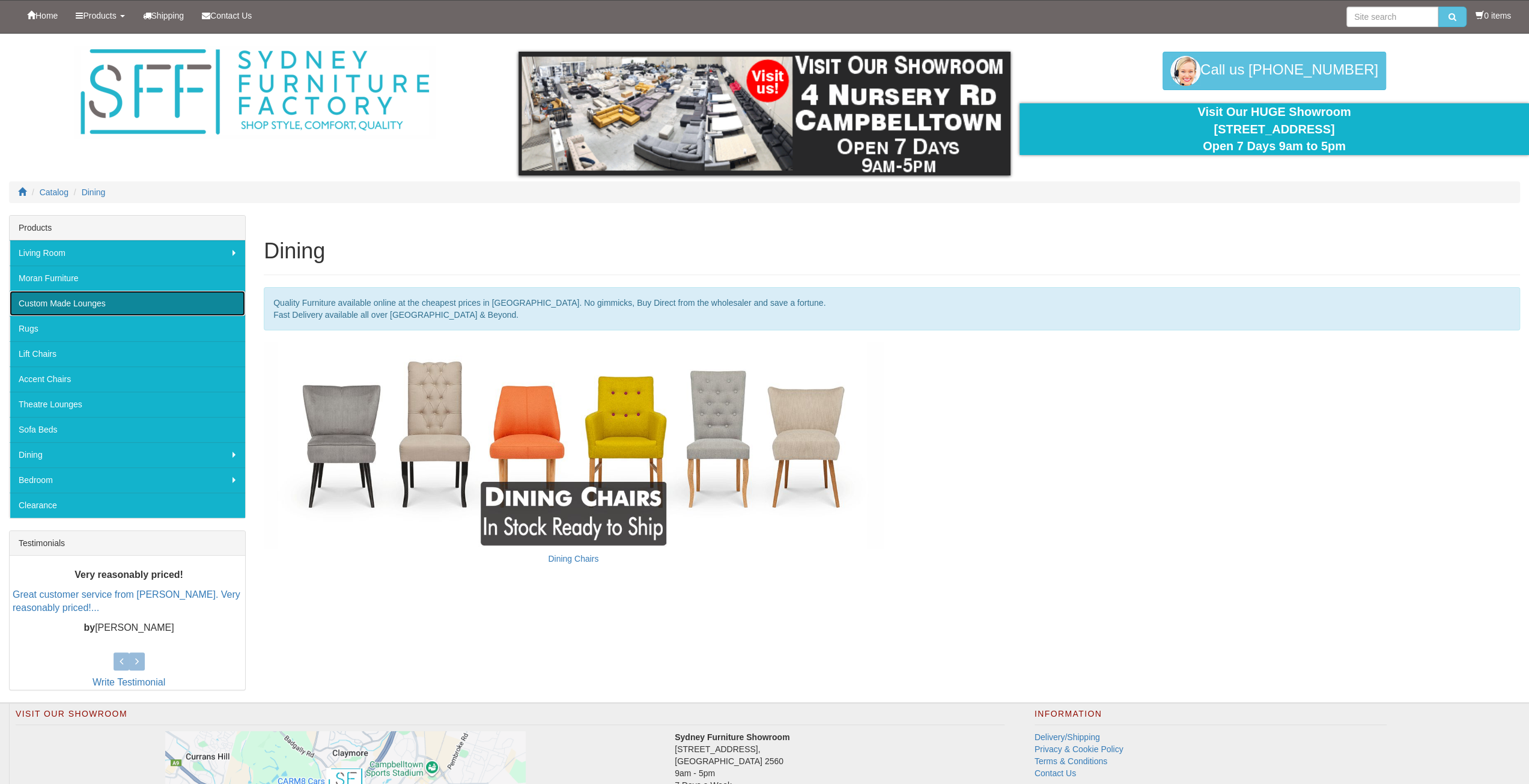
click at [102, 302] on link "Custom Made Lounges" at bounding box center [127, 303] width 235 height 25
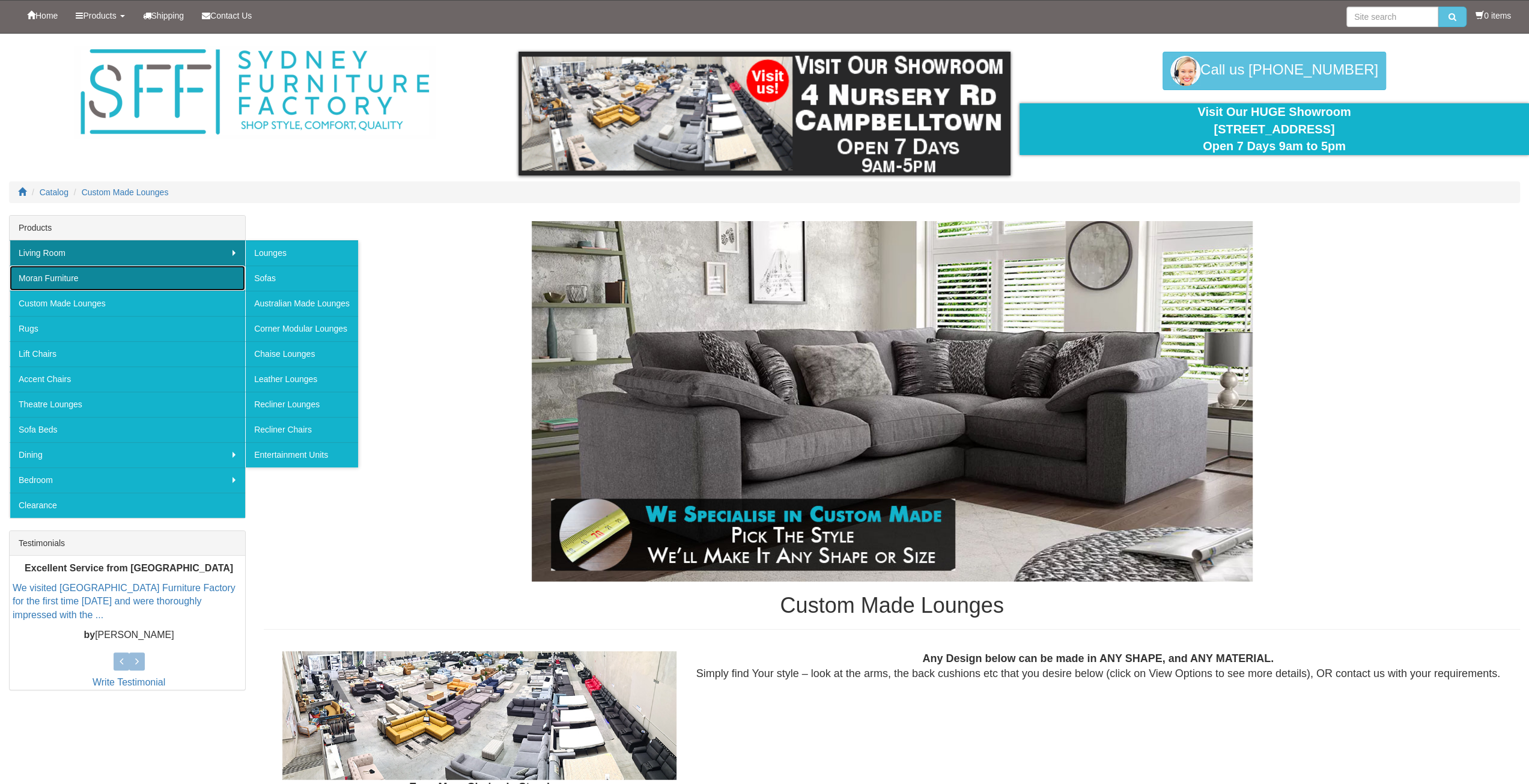
click at [60, 276] on link "Moran Furniture" at bounding box center [127, 278] width 235 height 25
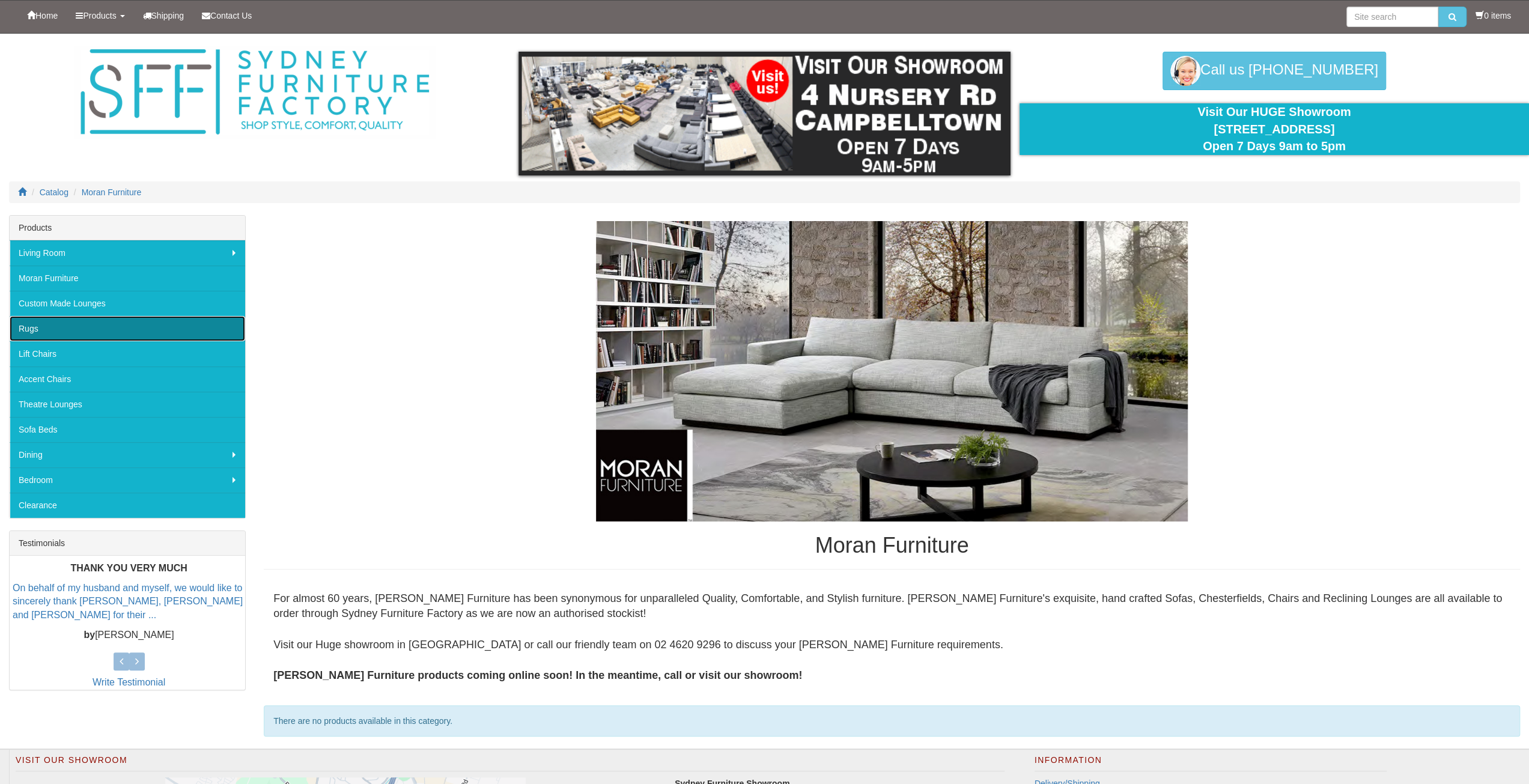
click at [75, 329] on link "Rugs" at bounding box center [127, 329] width 235 height 25
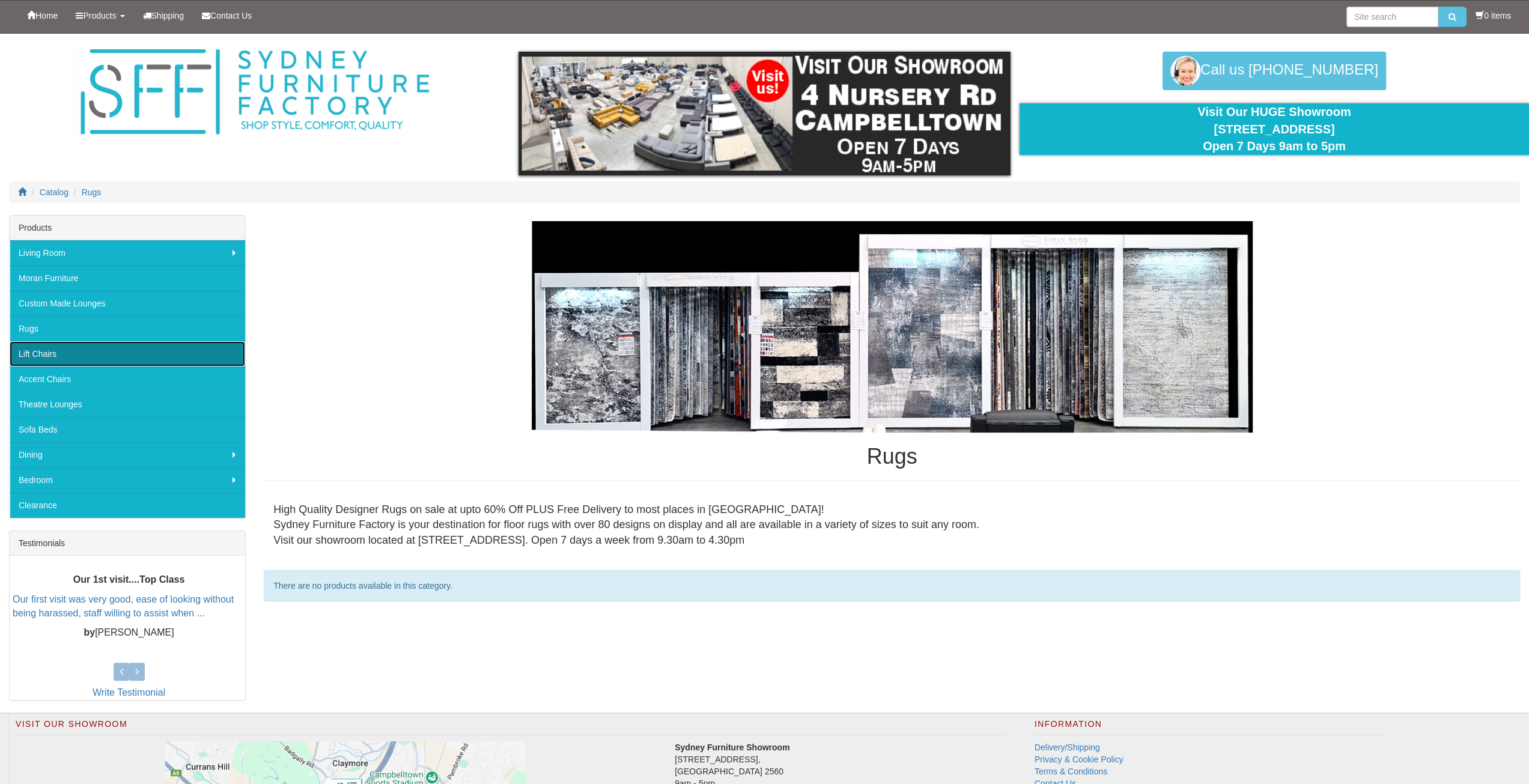
click at [71, 354] on link "Lift Chairs" at bounding box center [127, 353] width 235 height 25
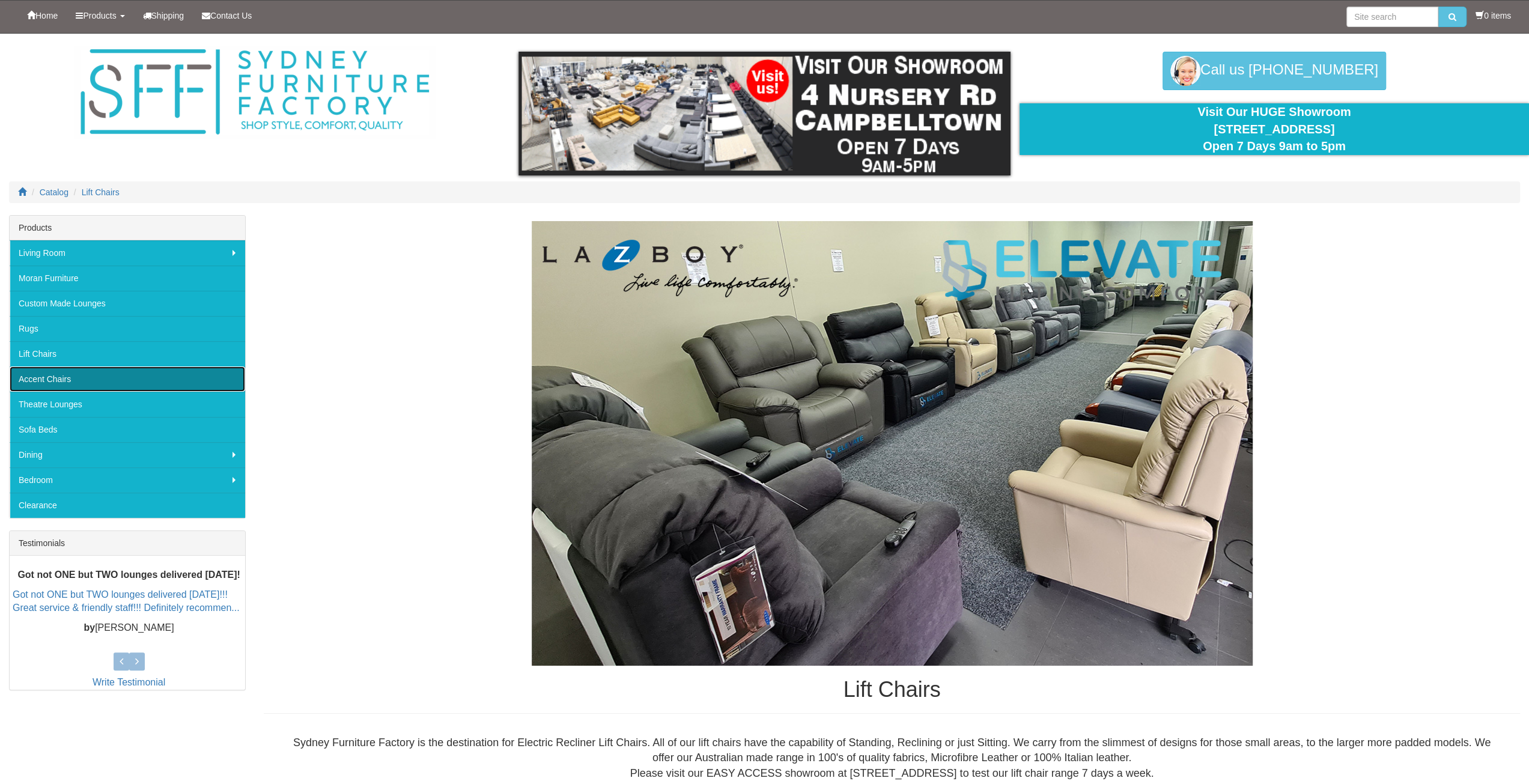
click at [58, 382] on link "Accent Chairs" at bounding box center [127, 379] width 235 height 25
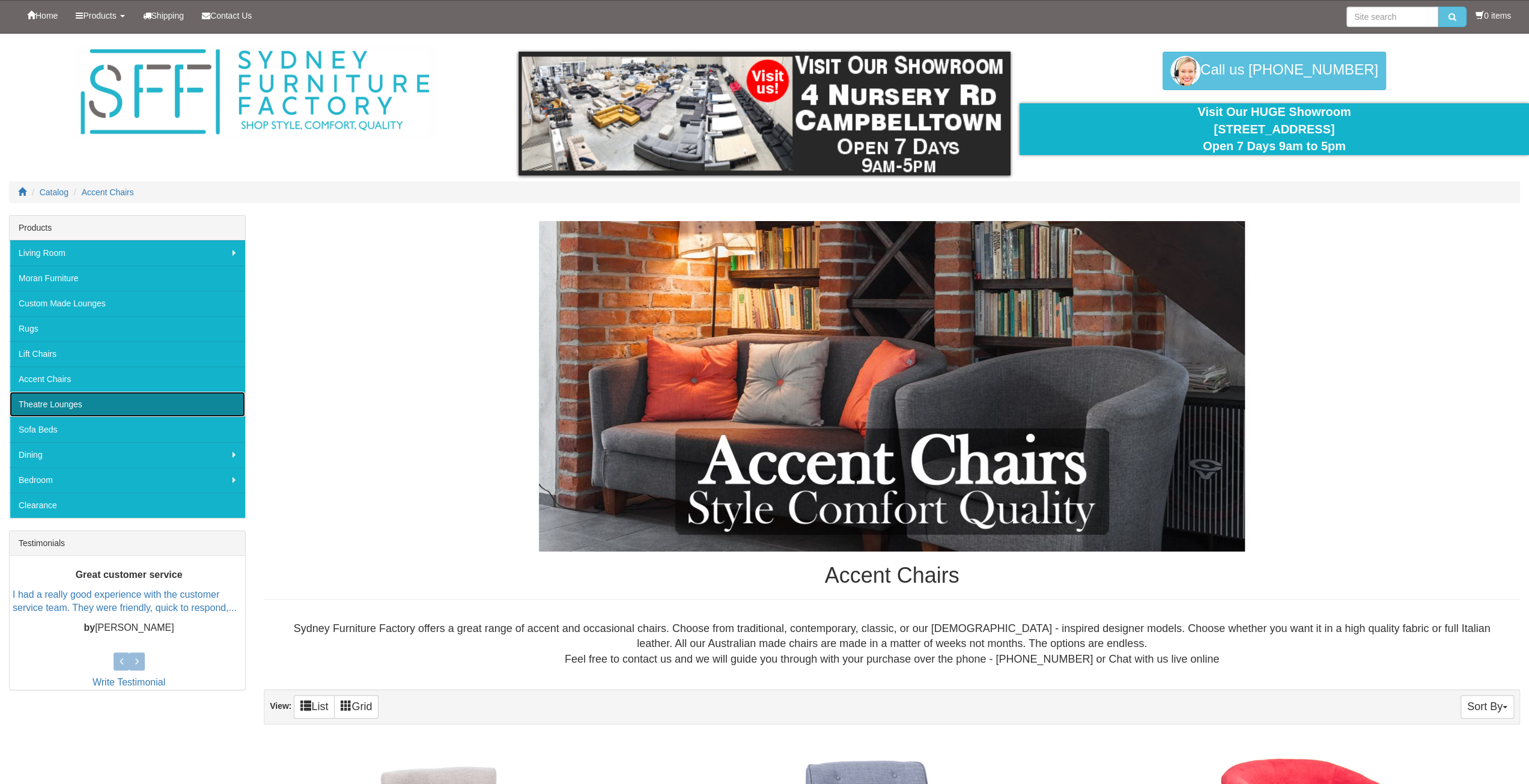
click at [53, 401] on link "Theatre Lounges" at bounding box center [127, 404] width 235 height 25
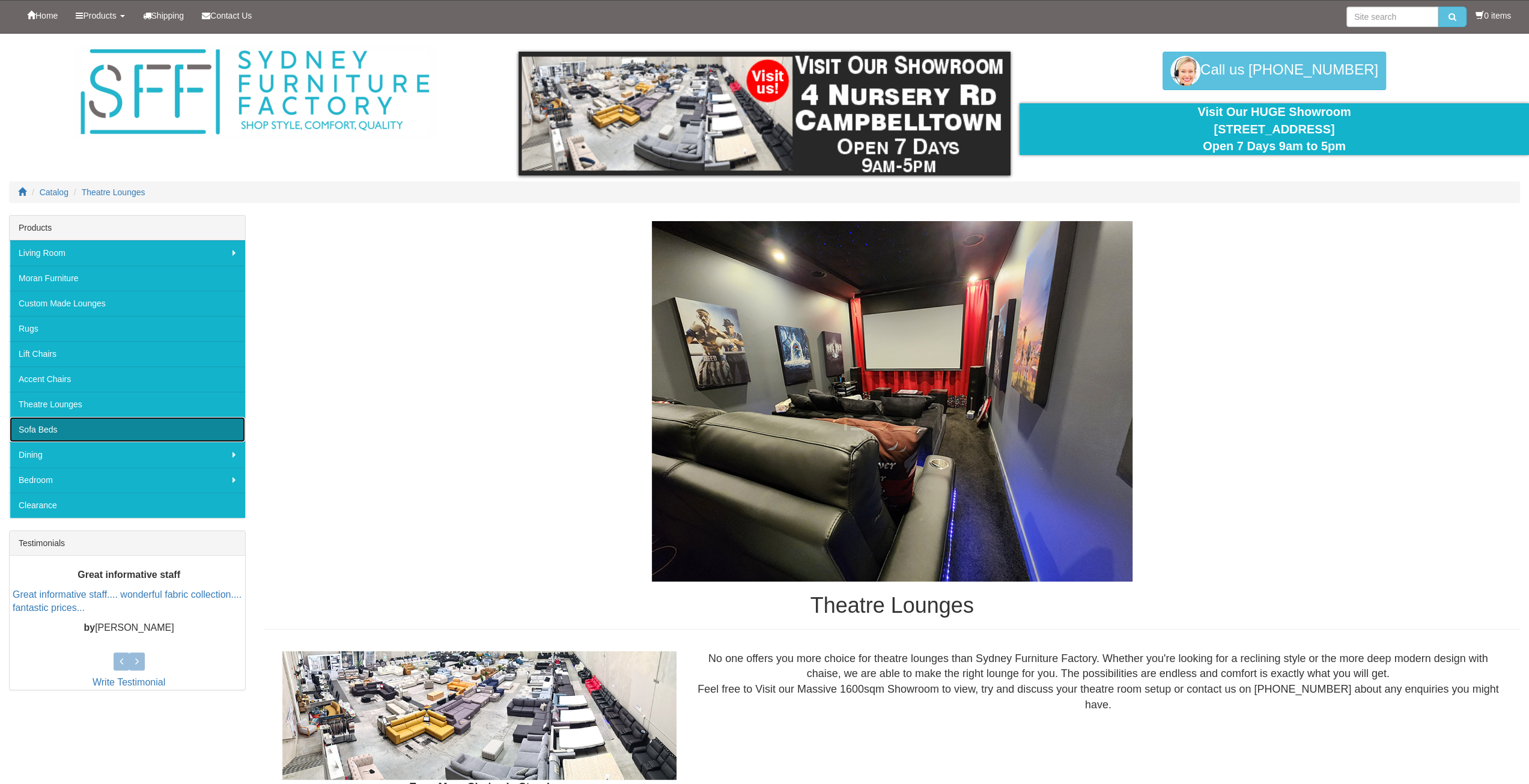
click at [59, 425] on link "Sofa Beds" at bounding box center [127, 429] width 235 height 25
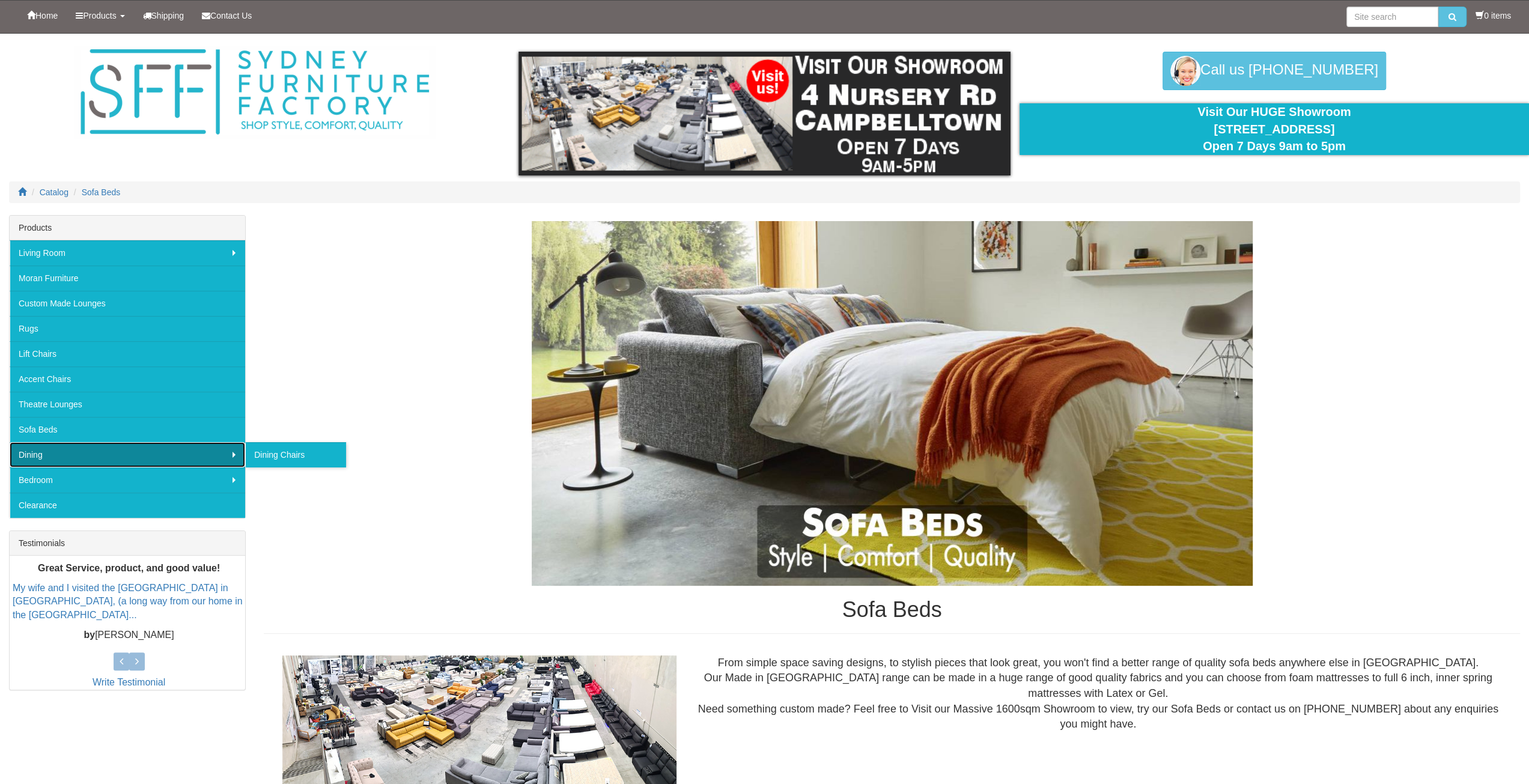
click at [51, 455] on link "Dining" at bounding box center [127, 455] width 235 height 25
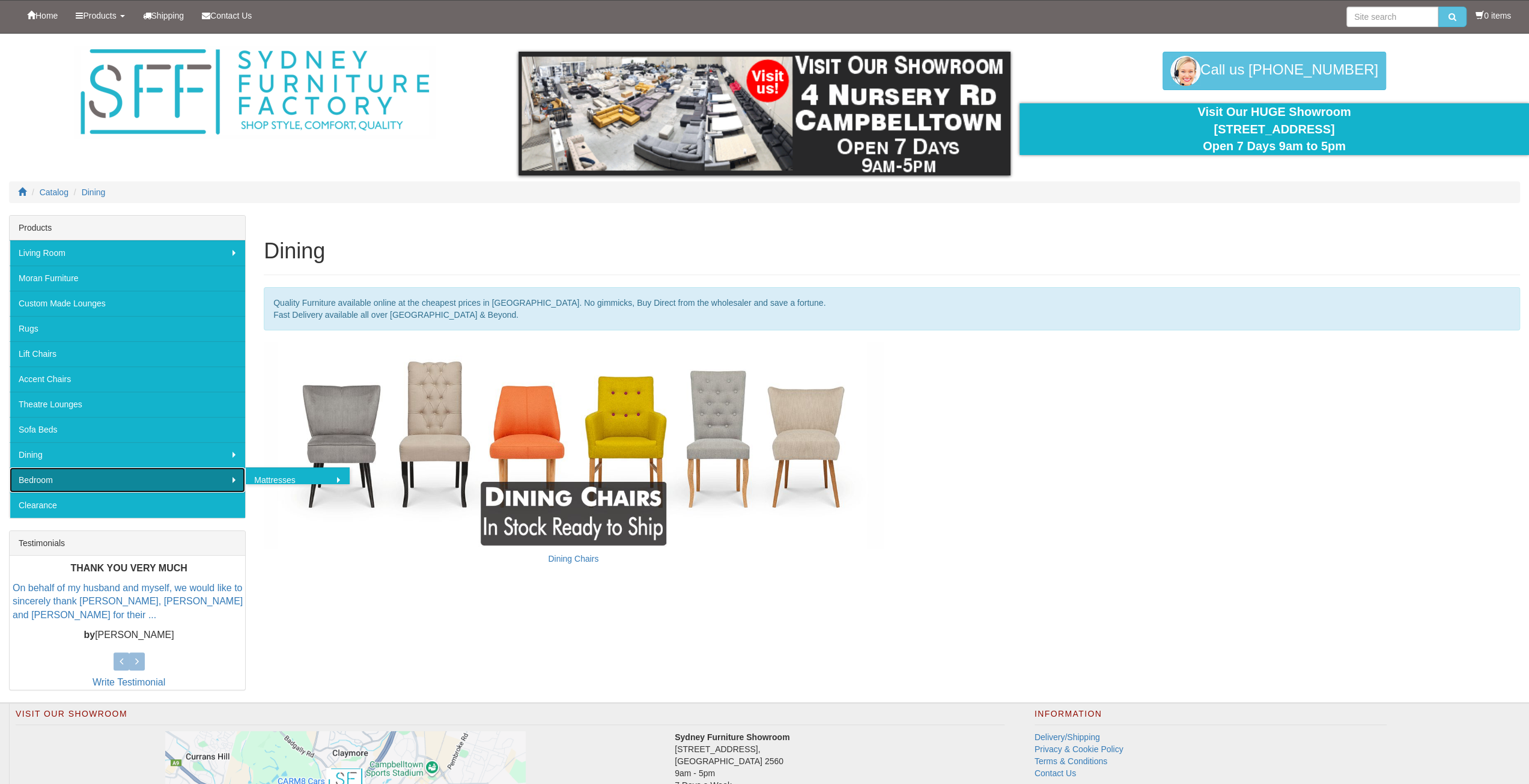
click at [51, 477] on link "Bedroom" at bounding box center [127, 479] width 235 height 25
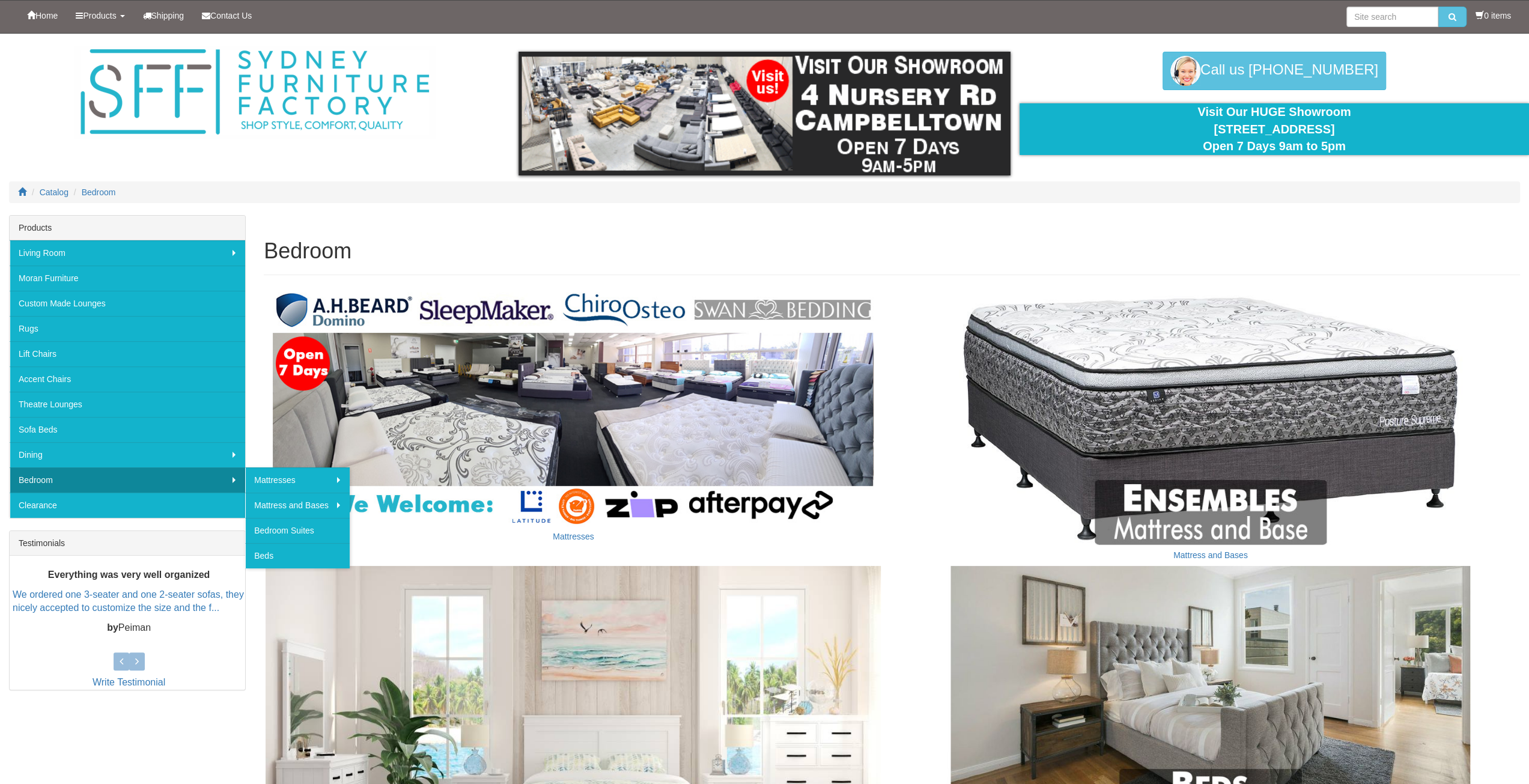
scroll to position [349, 0]
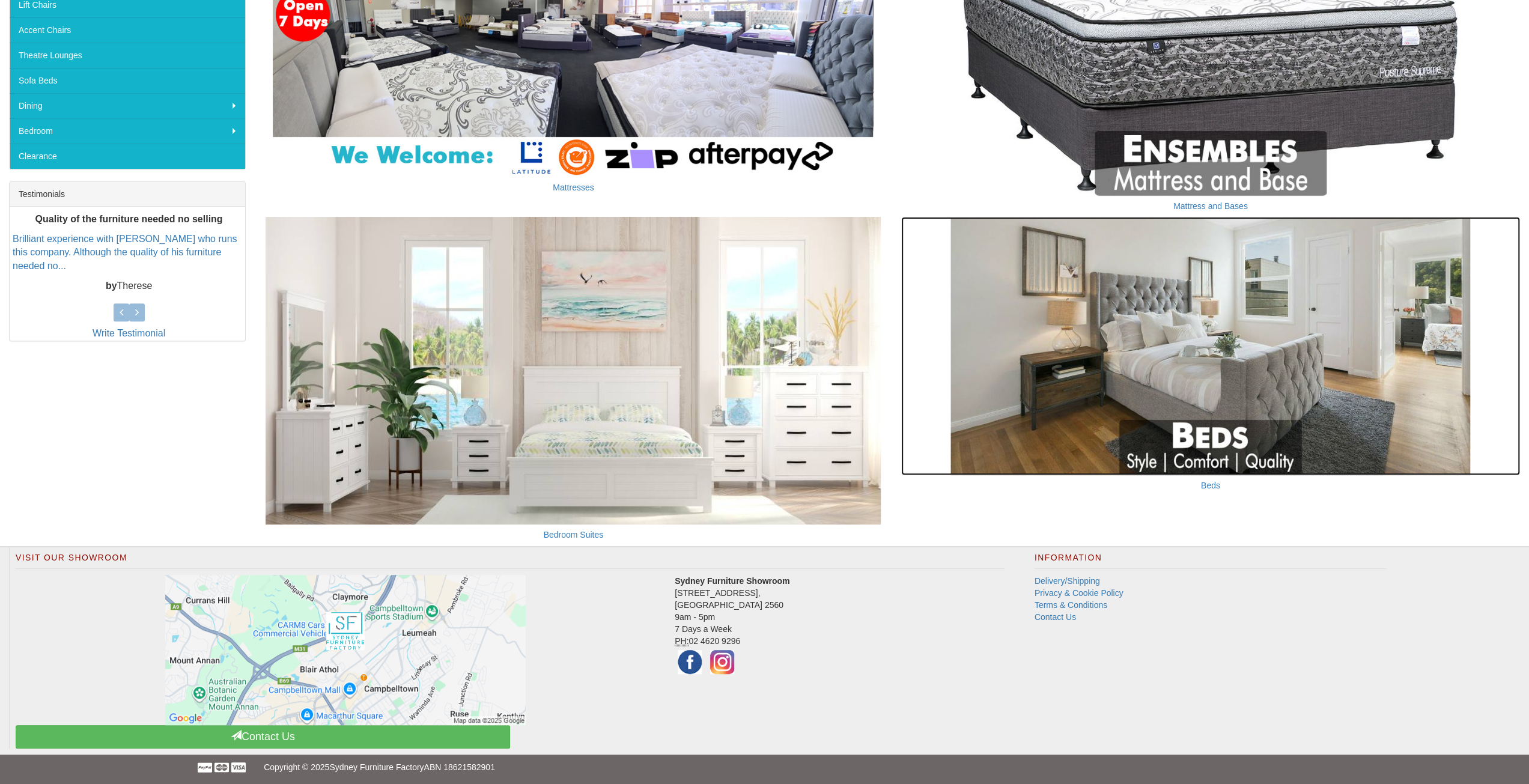
click at [1207, 397] on img at bounding box center [1211, 346] width 619 height 258
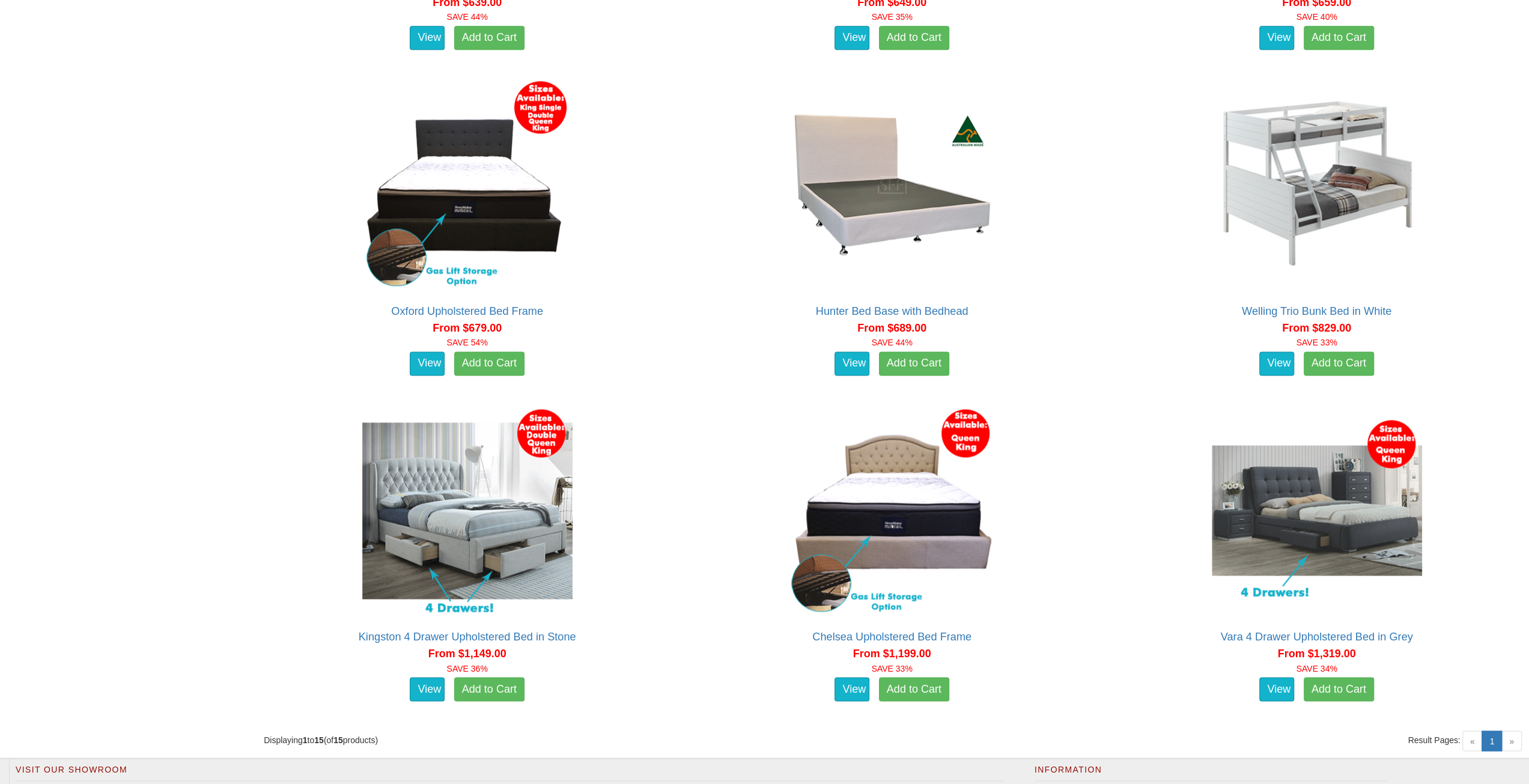
scroll to position [1839, 0]
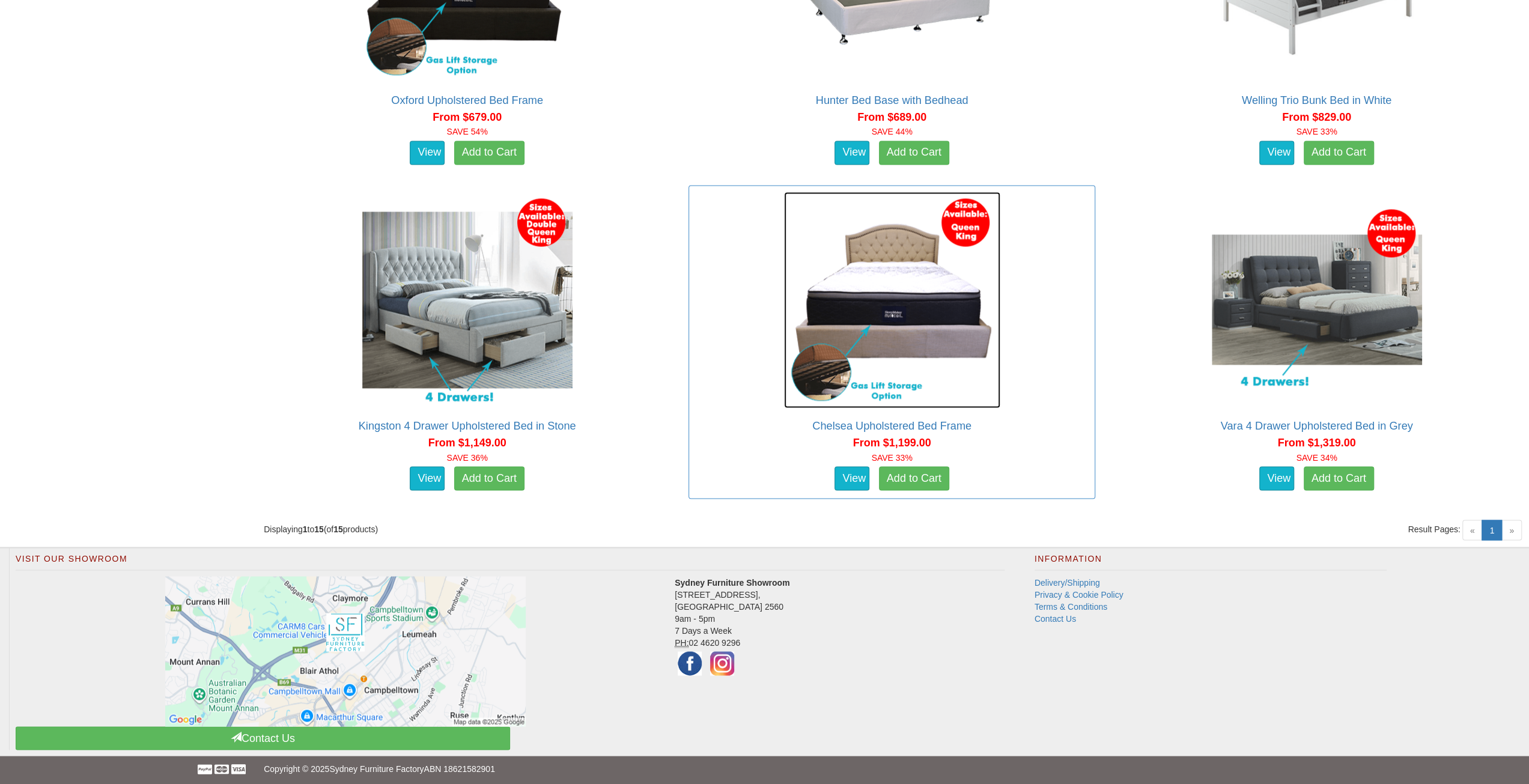
click at [832, 353] on img at bounding box center [892, 299] width 216 height 216
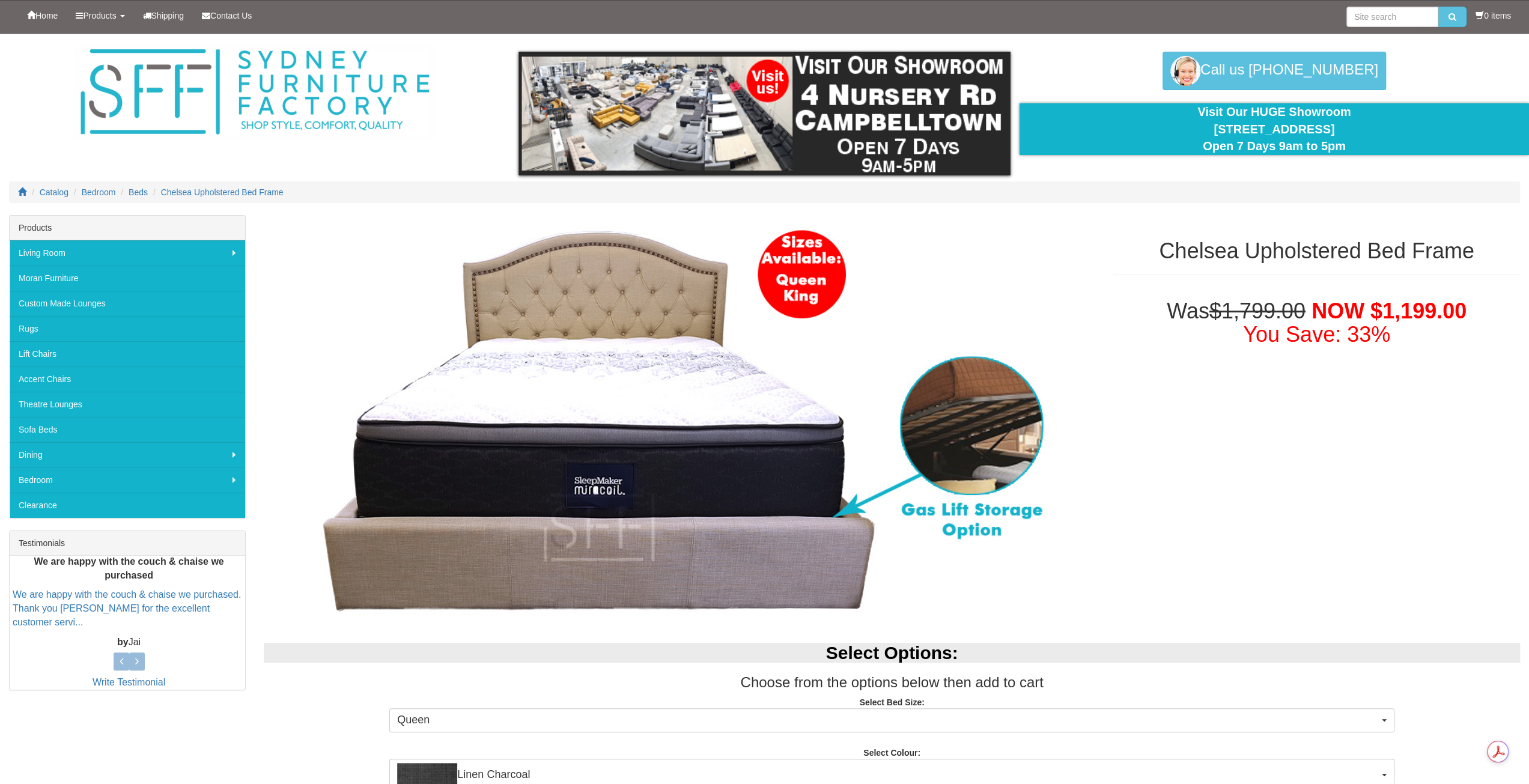
scroll to position [520, 0]
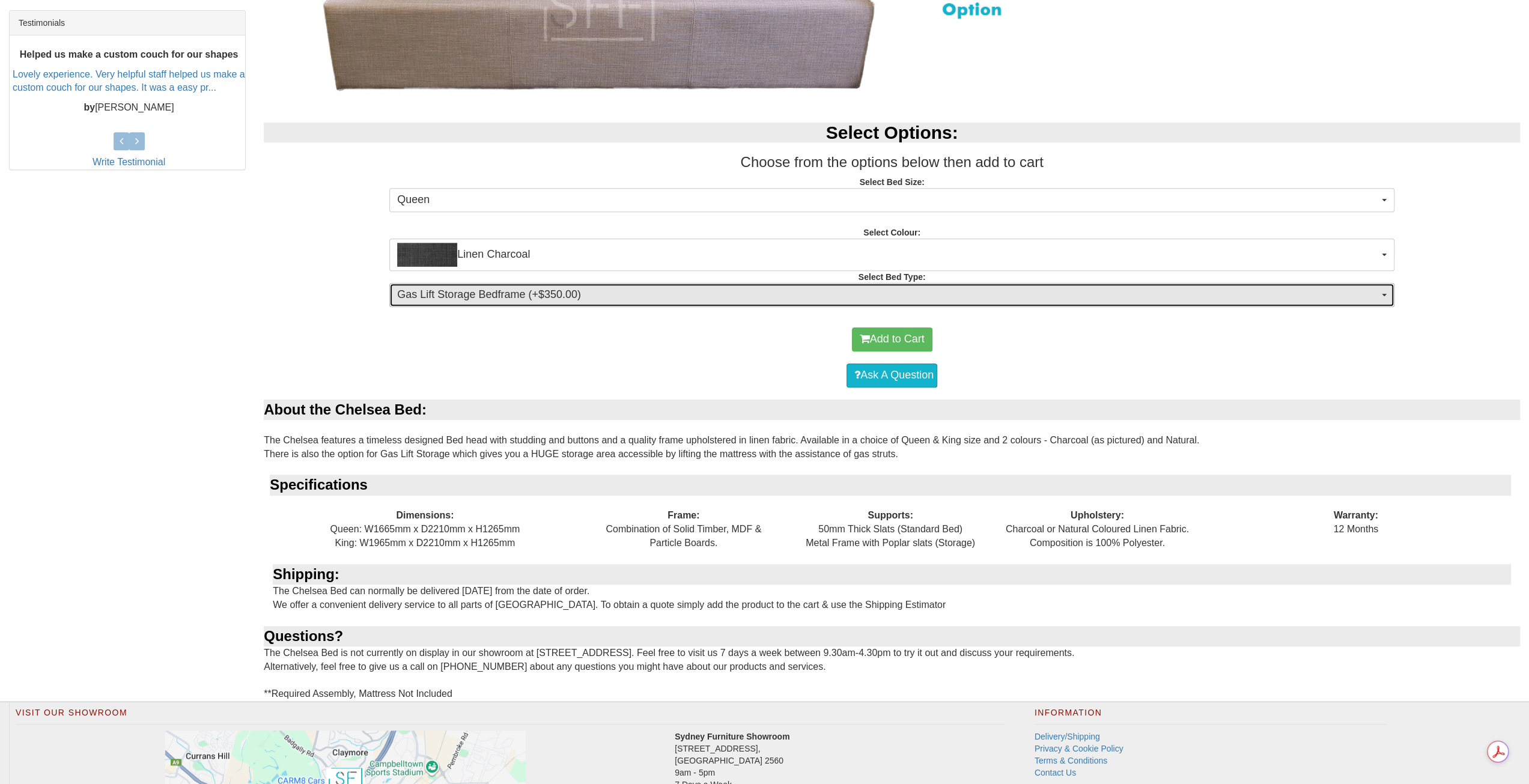
click at [451, 293] on span "Gas Lift Storage Bedframe (+$350.00)" at bounding box center [888, 295] width 982 height 16
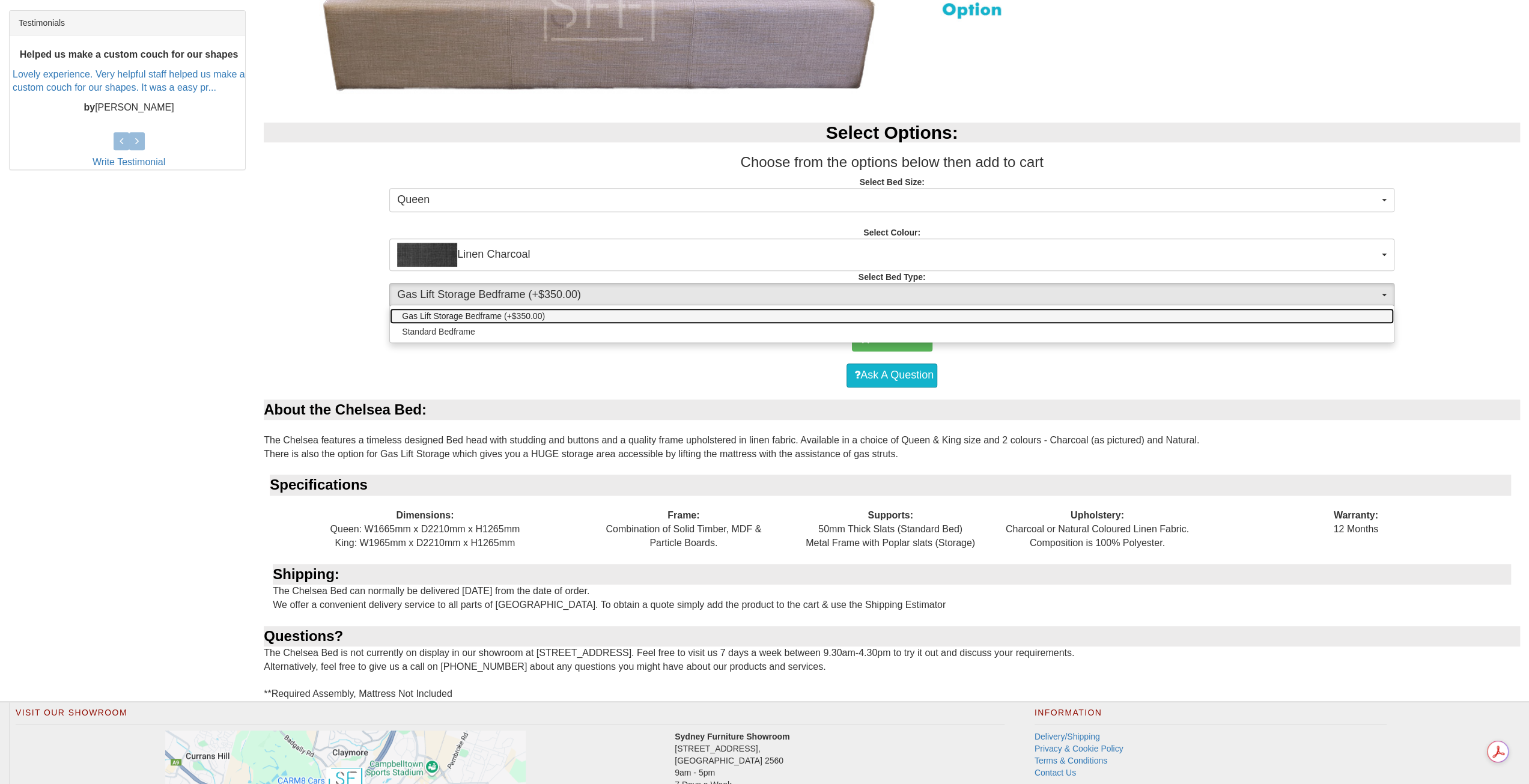
click at [455, 316] on span "Gas Lift Storage Bedframe (+$350.00)" at bounding box center [473, 316] width 143 height 12
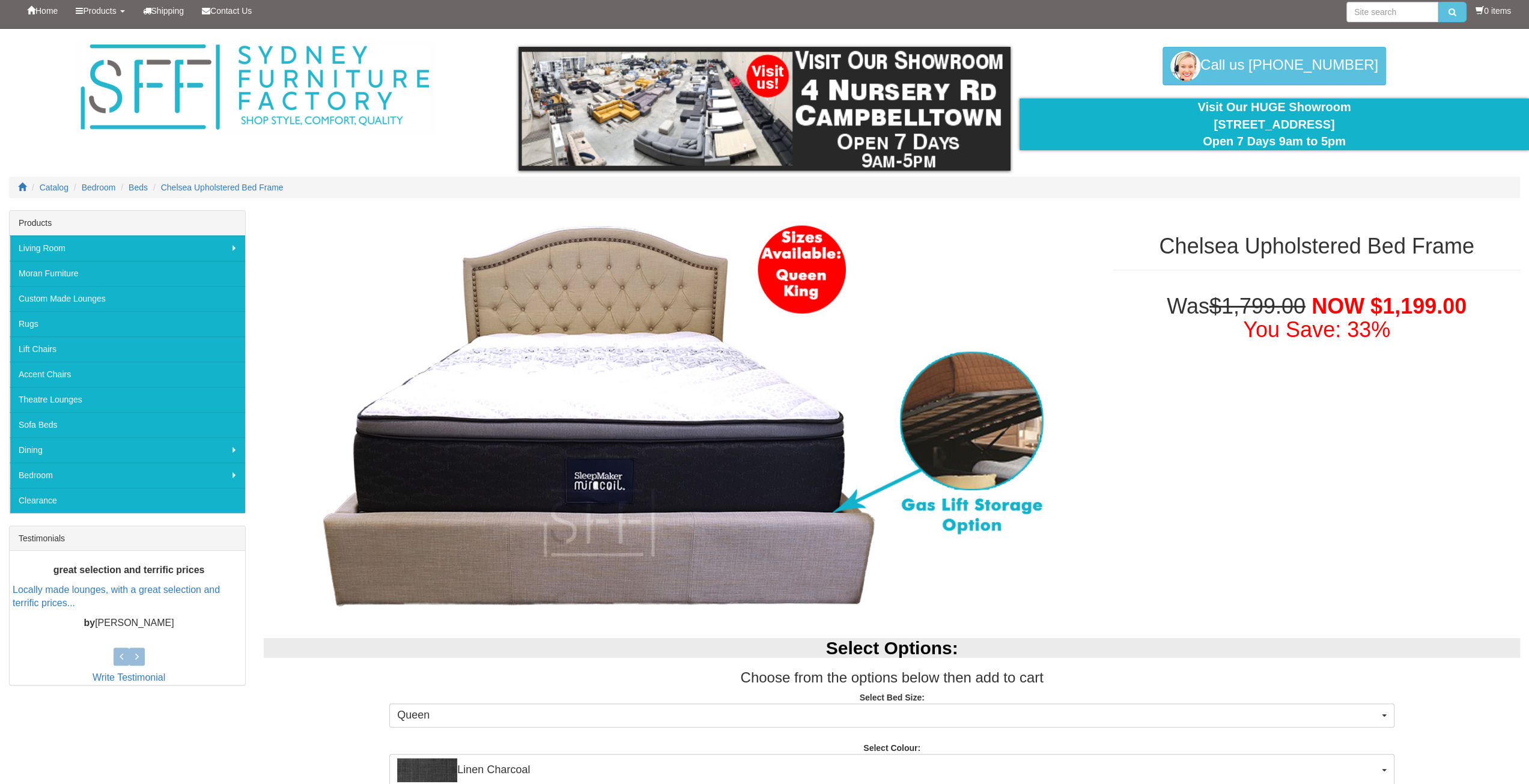
scroll to position [0, 0]
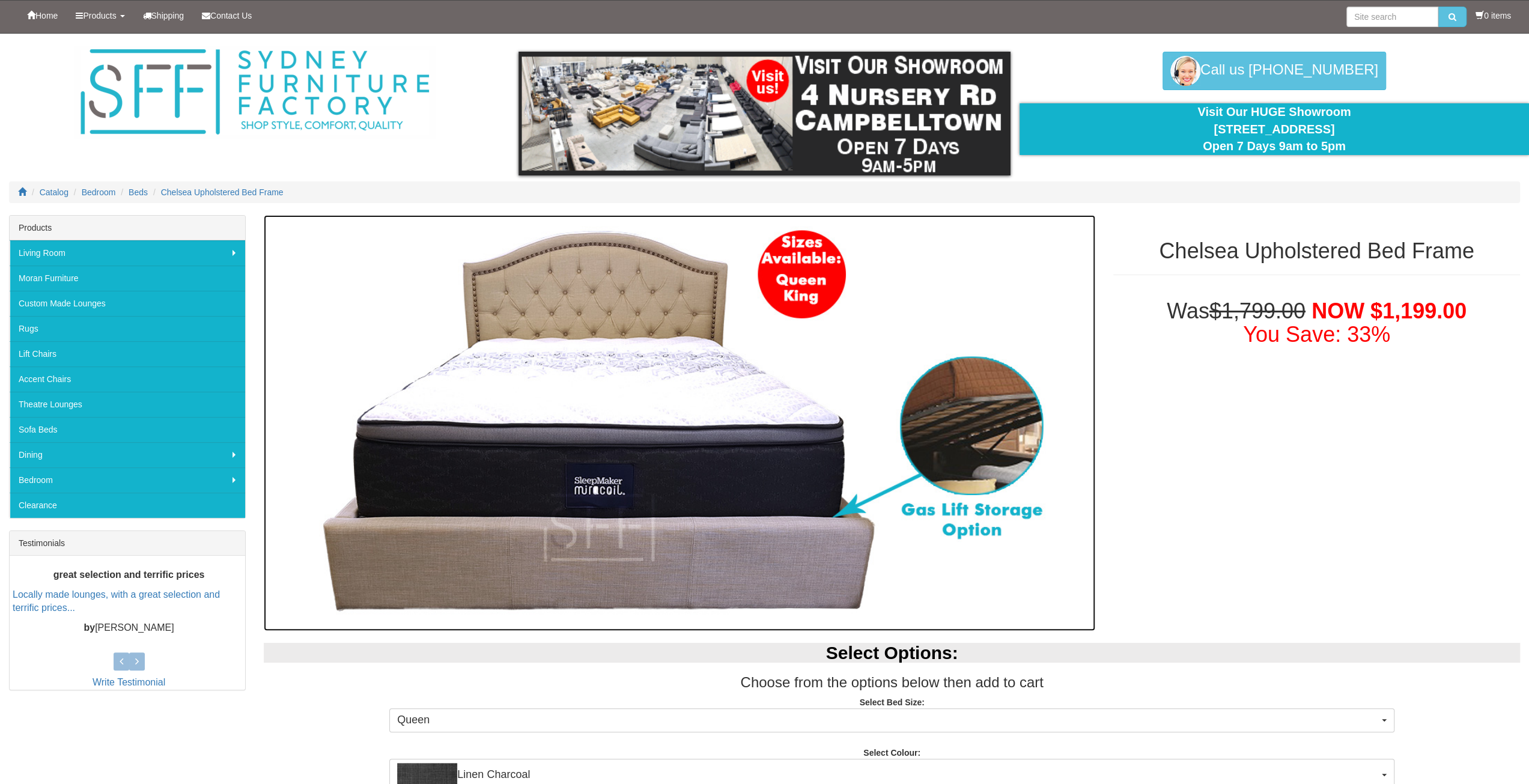
click at [938, 418] on img at bounding box center [679, 423] width 831 height 416
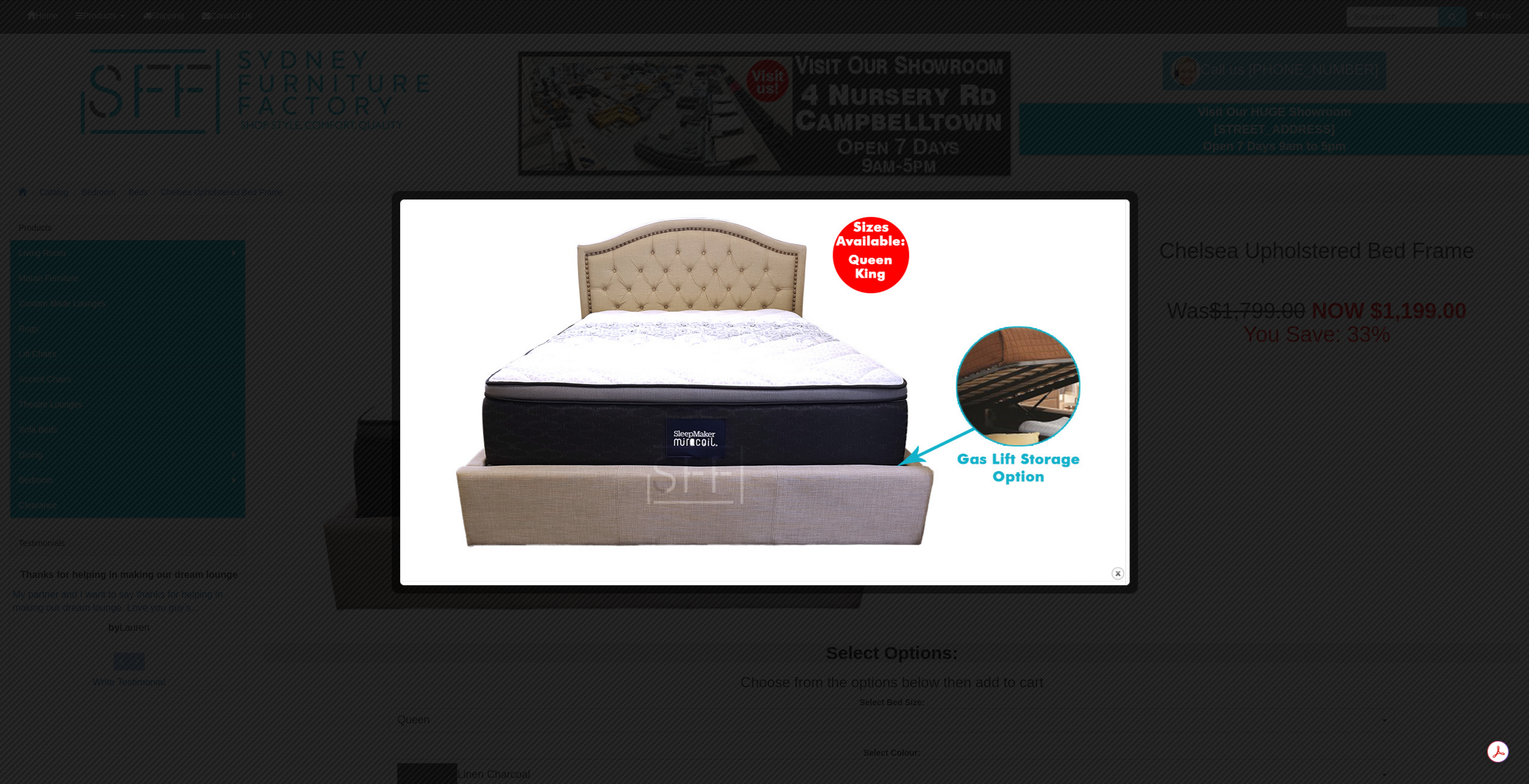
click at [1082, 704] on div at bounding box center [764, 392] width 1529 height 784
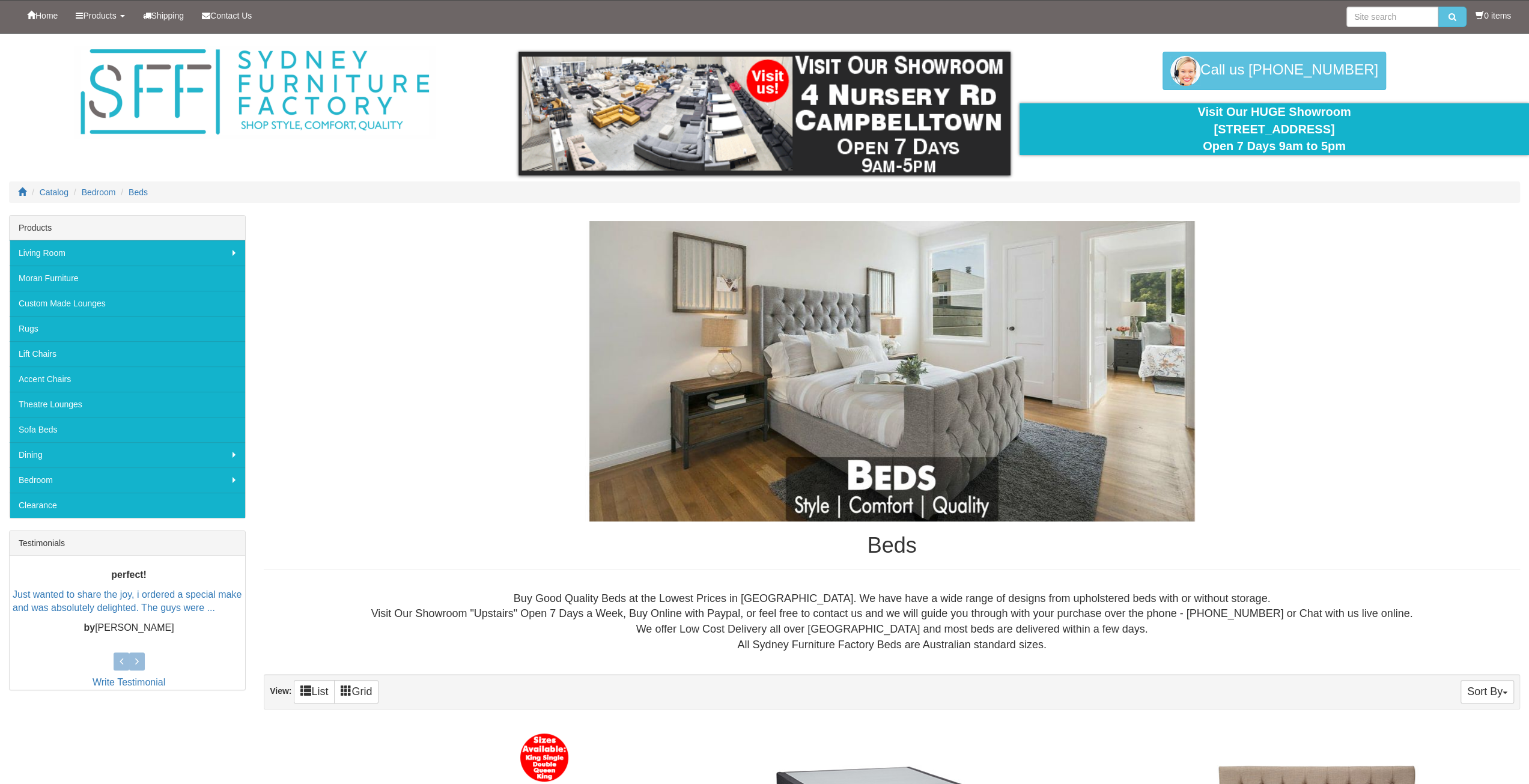
click at [33, 227] on div "Products" at bounding box center [127, 228] width 235 height 25
click at [115, 16] on span "Products" at bounding box center [99, 16] width 33 height 10
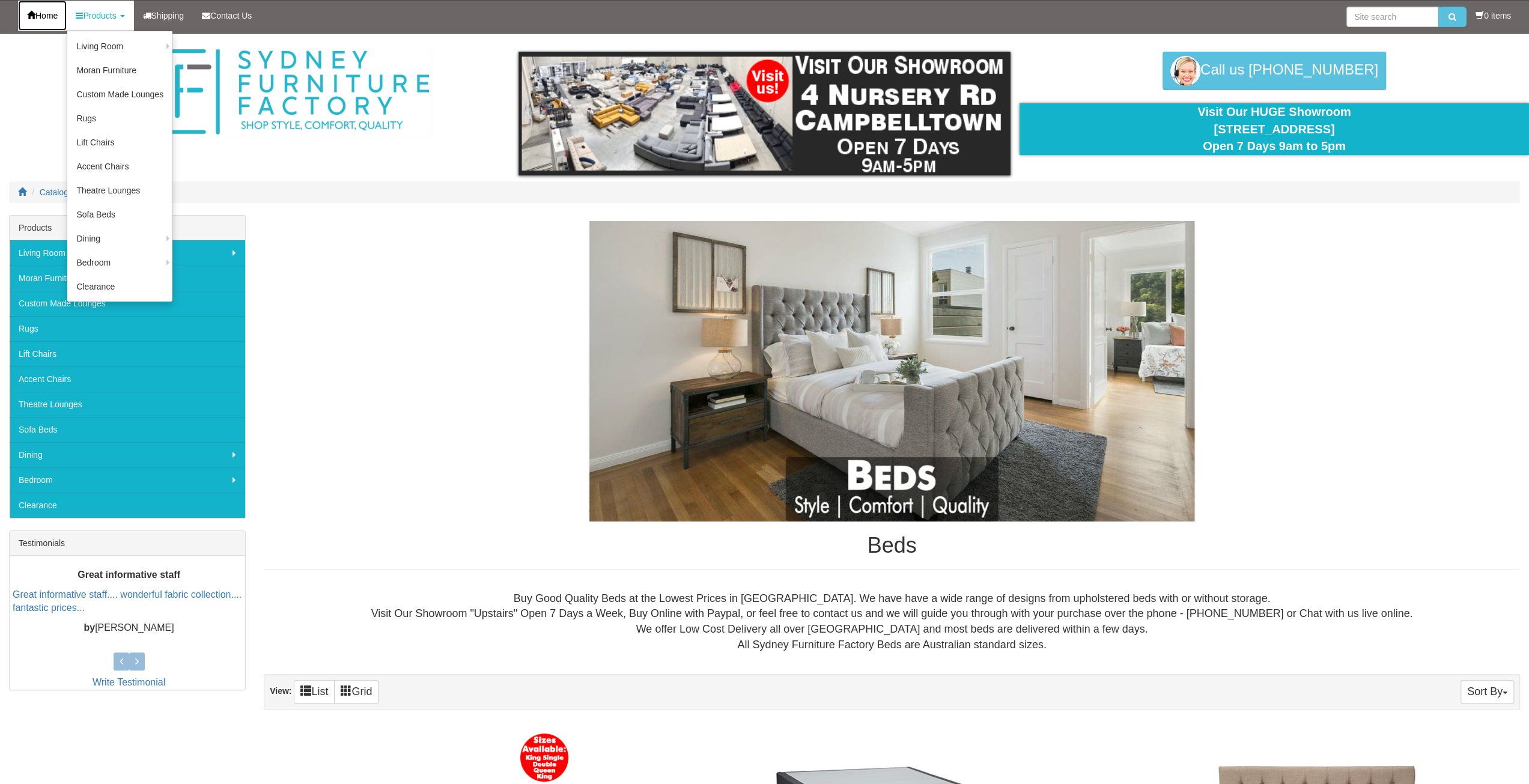
click at [36, 17] on link "Home" at bounding box center [42, 16] width 49 height 30
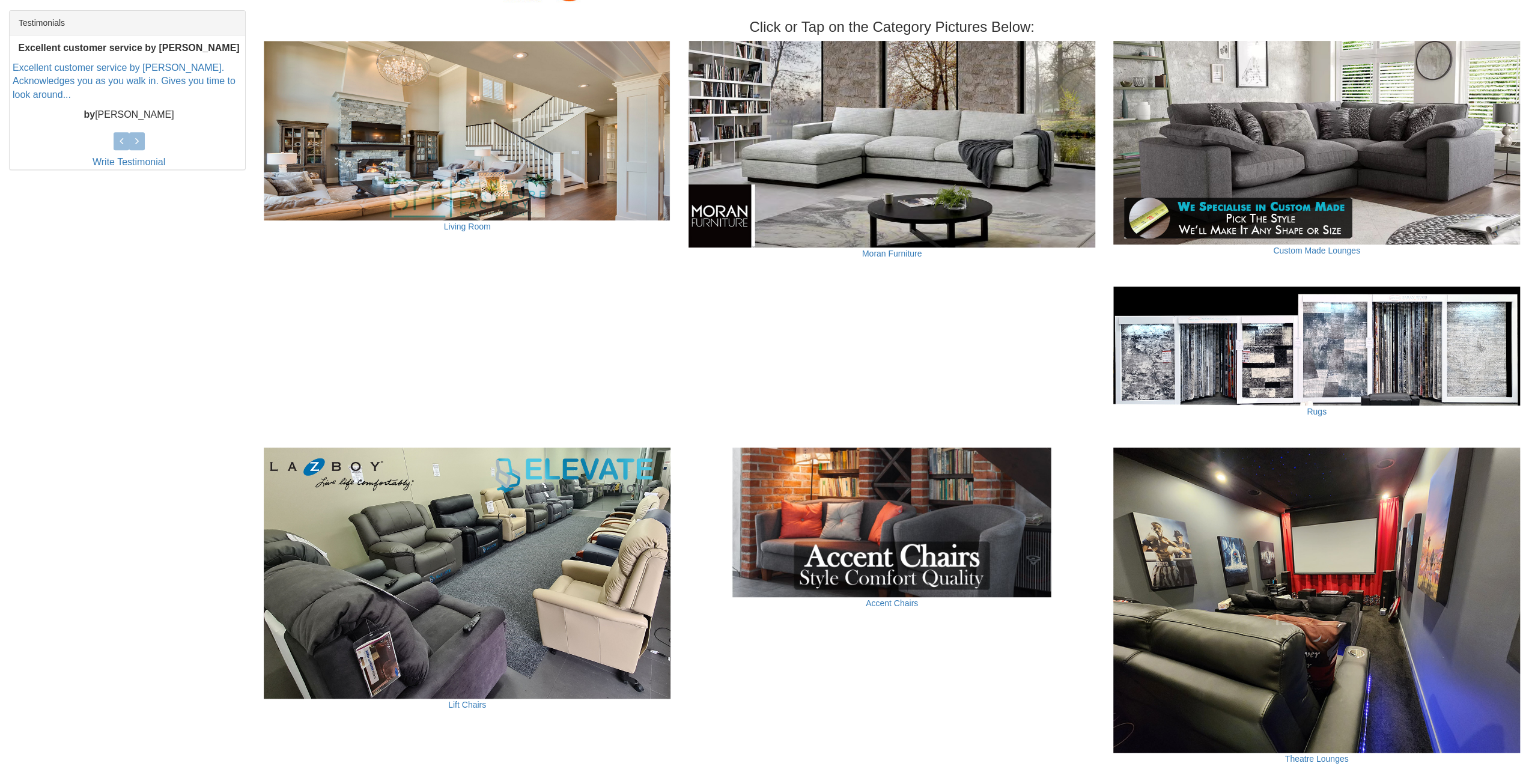
scroll to position [1041, 0]
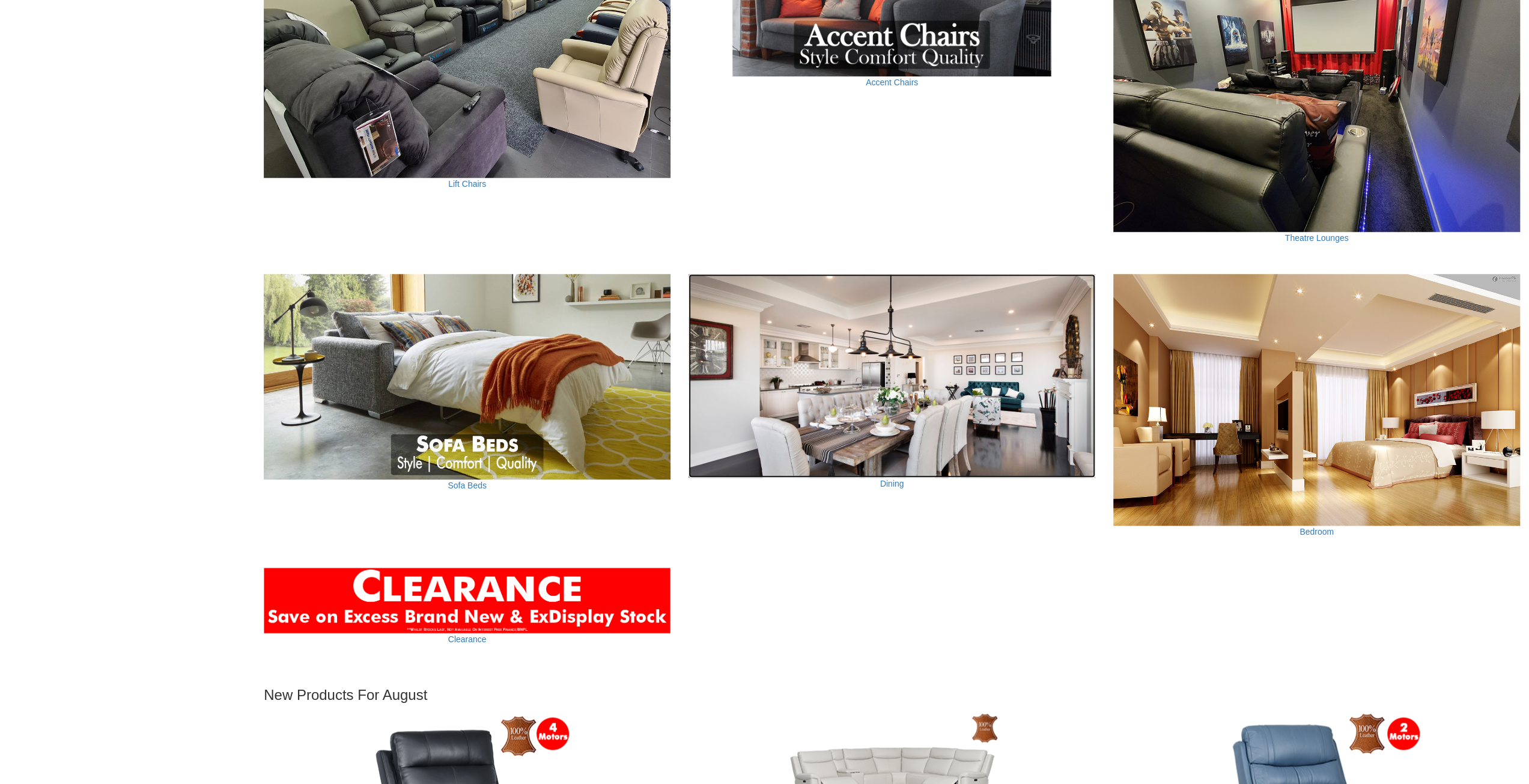
click at [875, 389] on img at bounding box center [892, 375] width 407 height 203
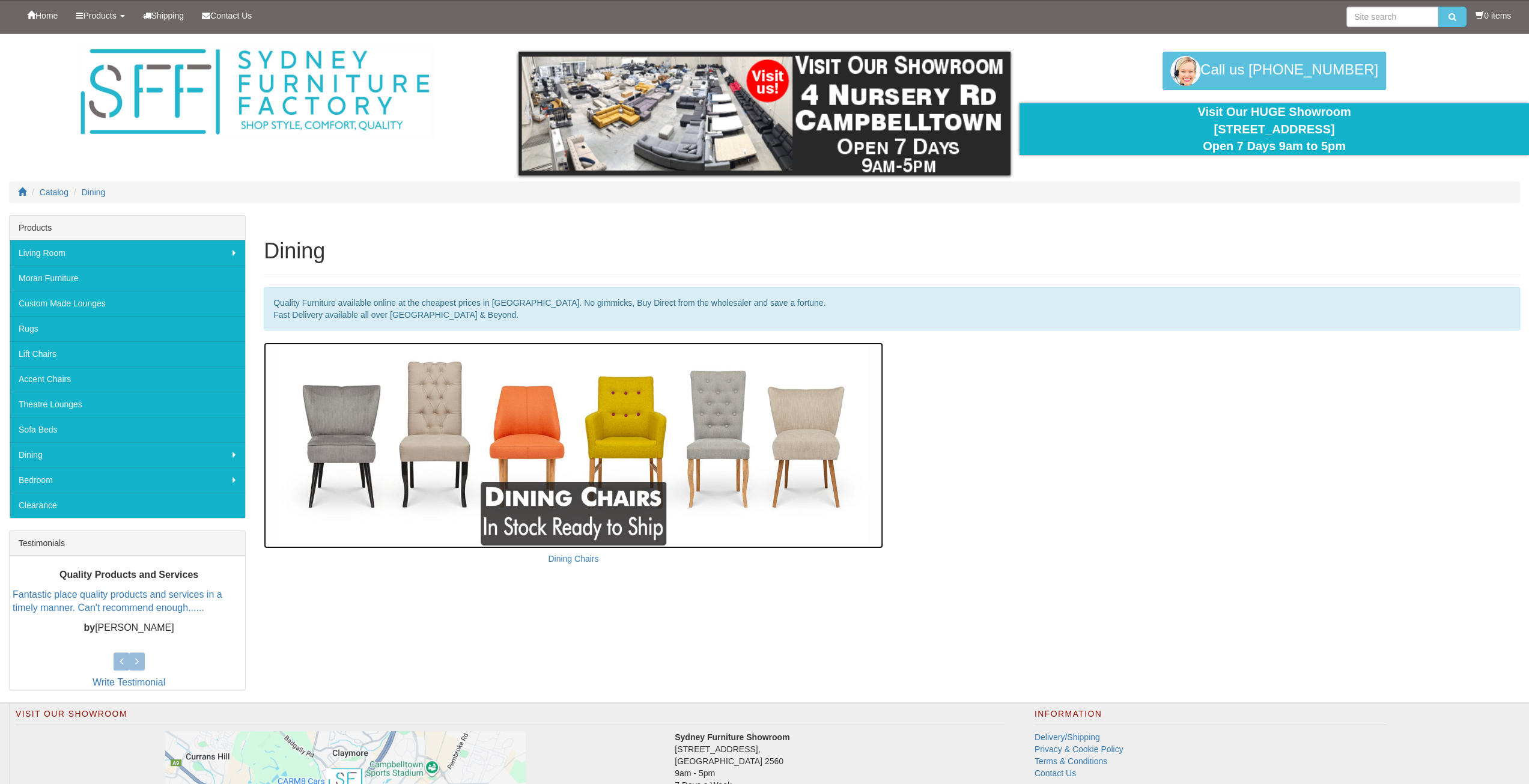
click at [599, 386] on img at bounding box center [573, 445] width 619 height 206
